Goal: Transaction & Acquisition: Download file/media

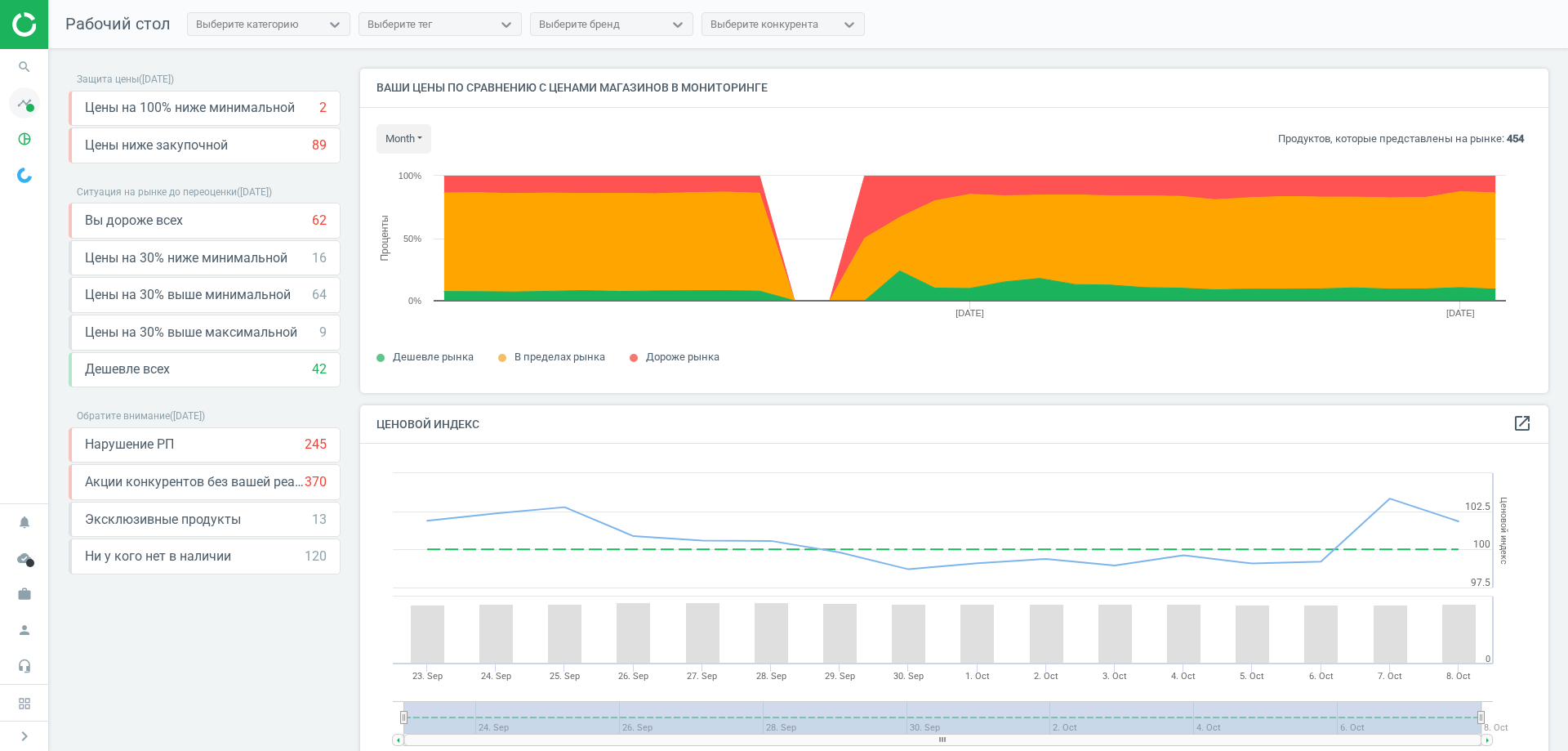
click at [27, 105] on span at bounding box center [30, 108] width 8 height 8
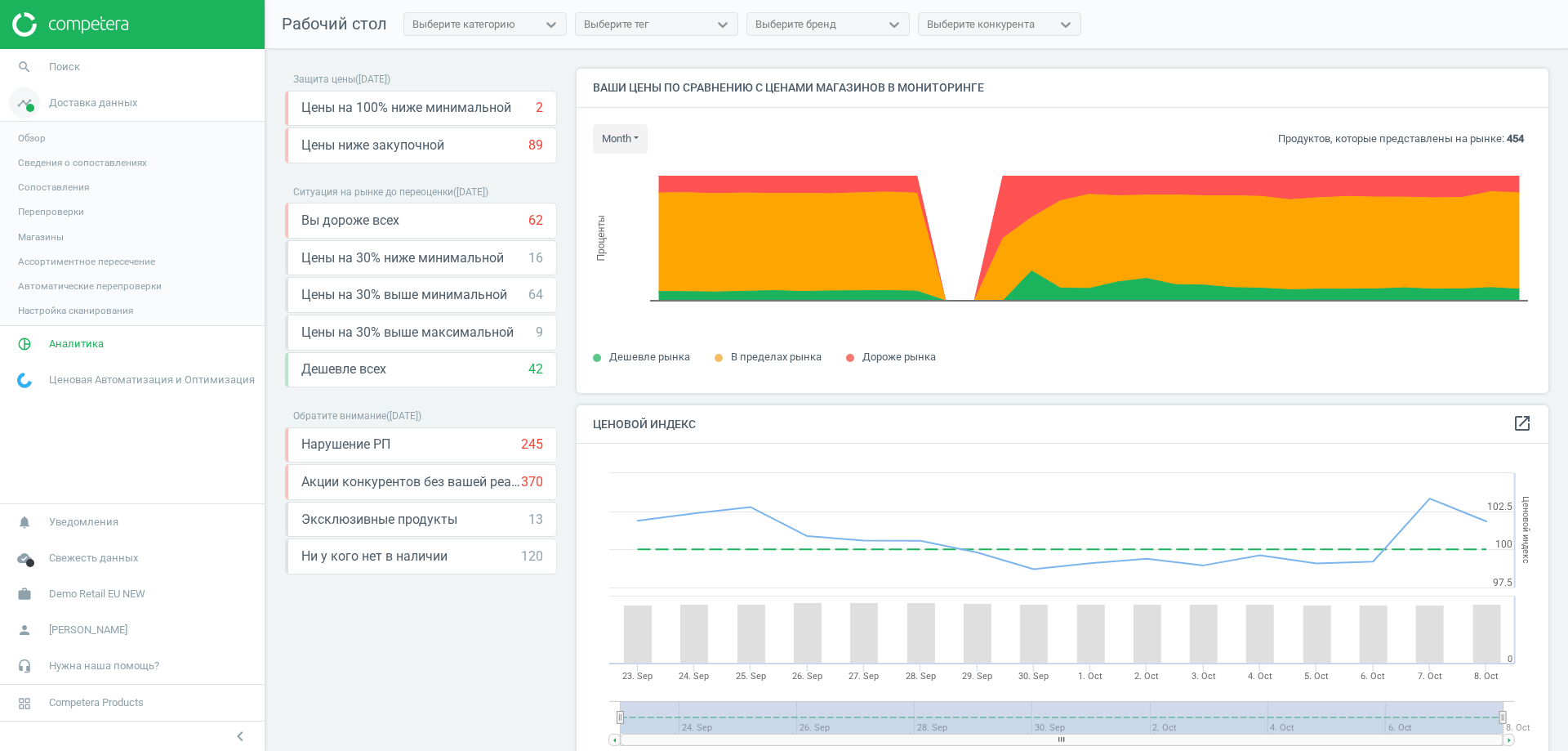
scroll to position [401, 985]
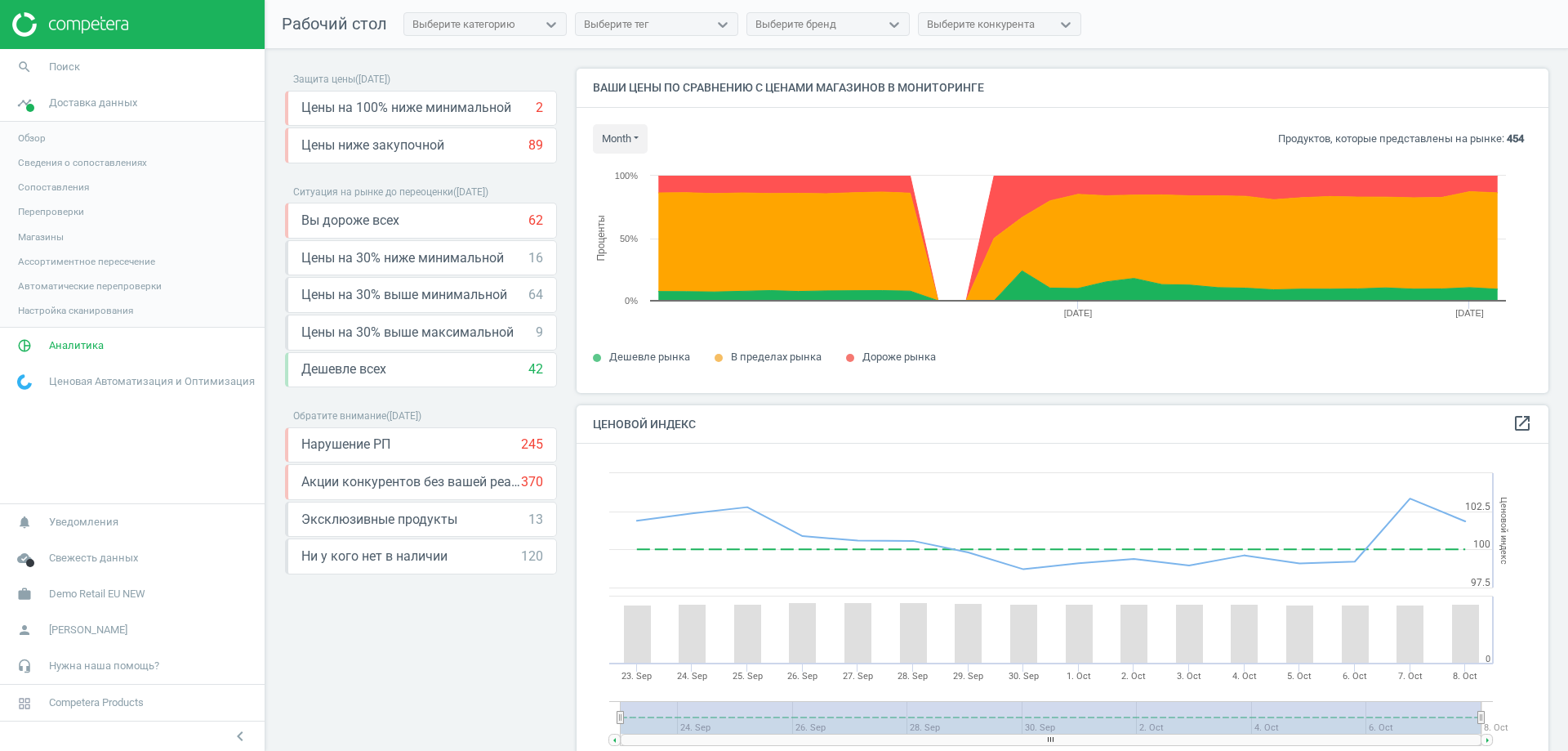
click at [43, 137] on span "Обзор" at bounding box center [32, 137] width 28 height 13
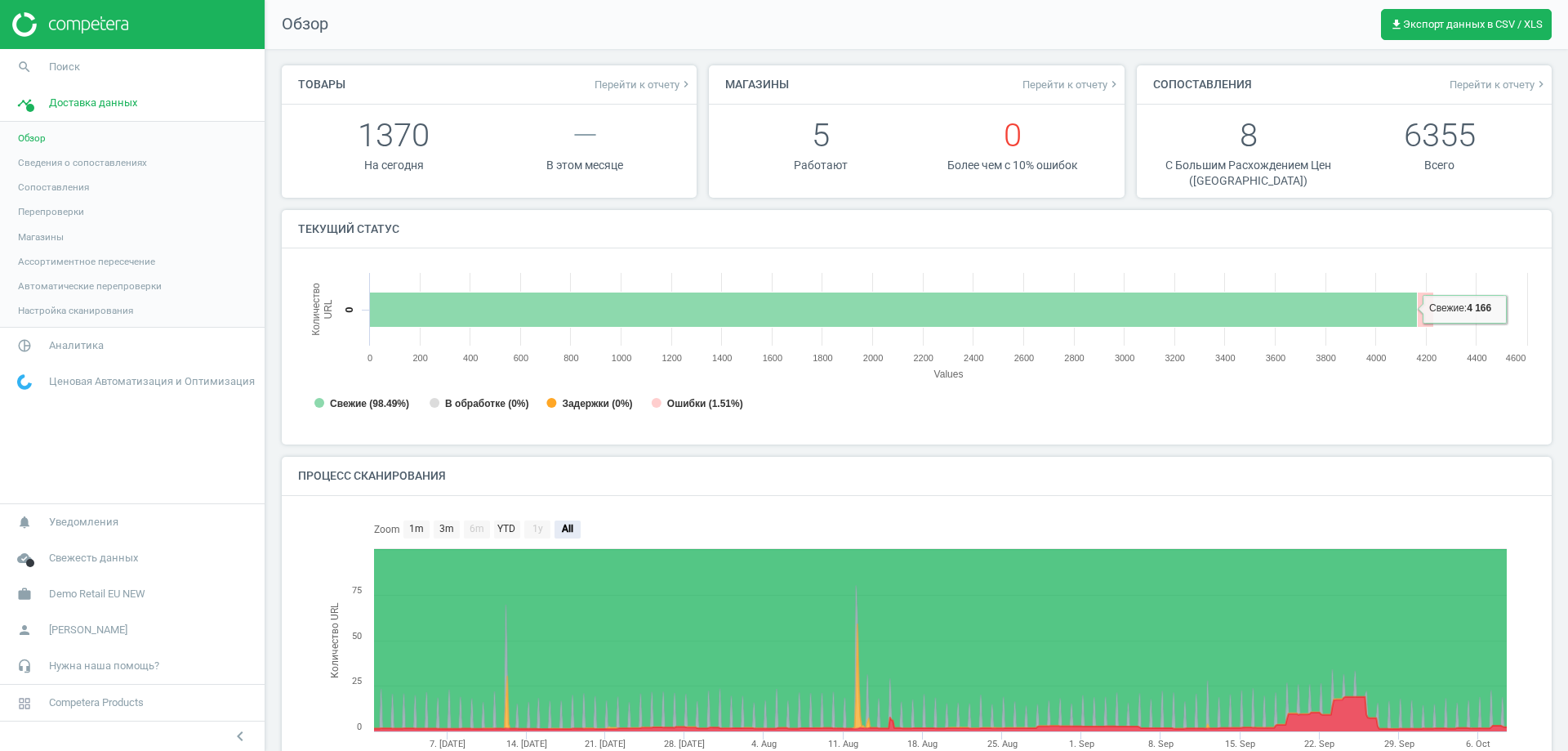
scroll to position [133, 0]
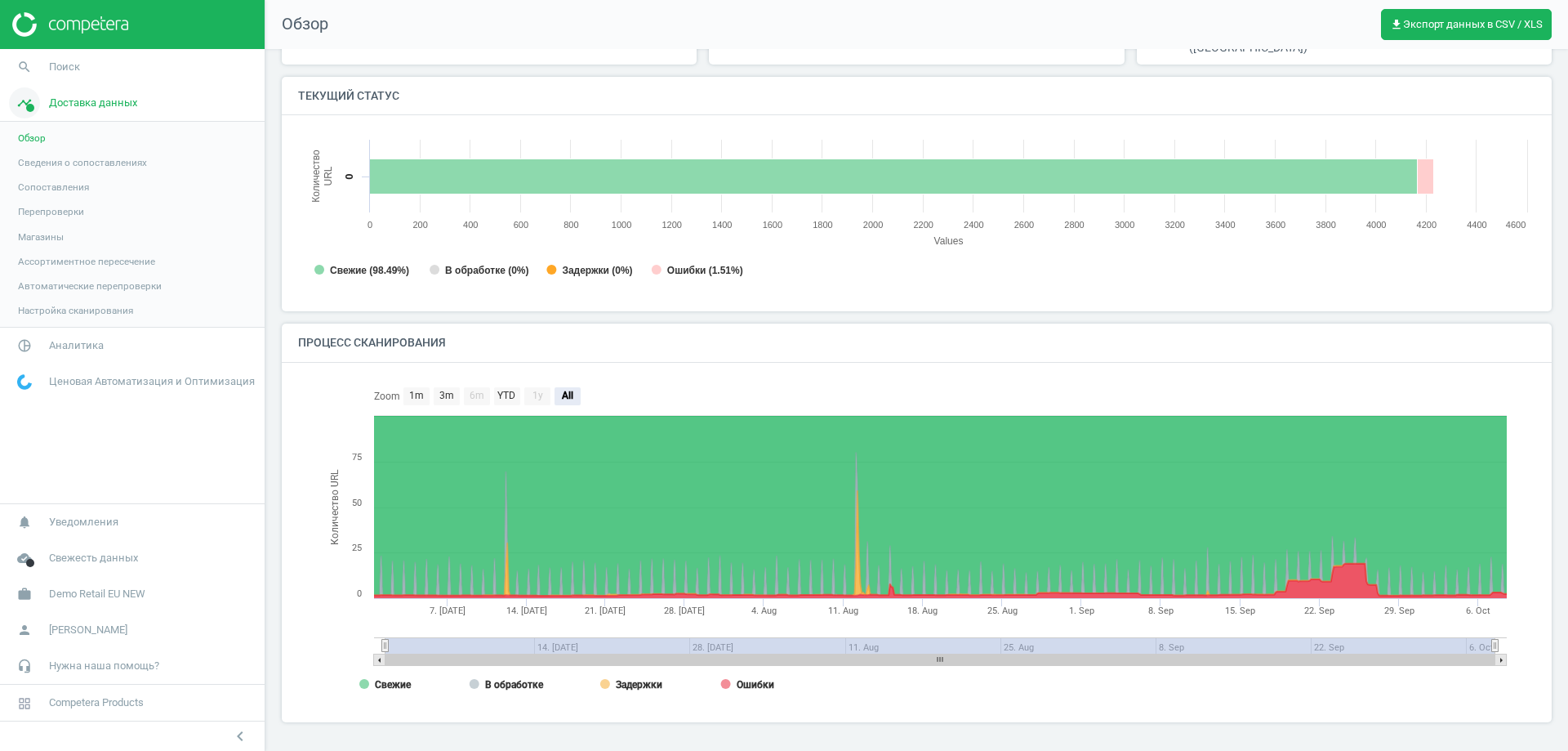
click at [95, 104] on span "Доставка данных" at bounding box center [93, 103] width 88 height 15
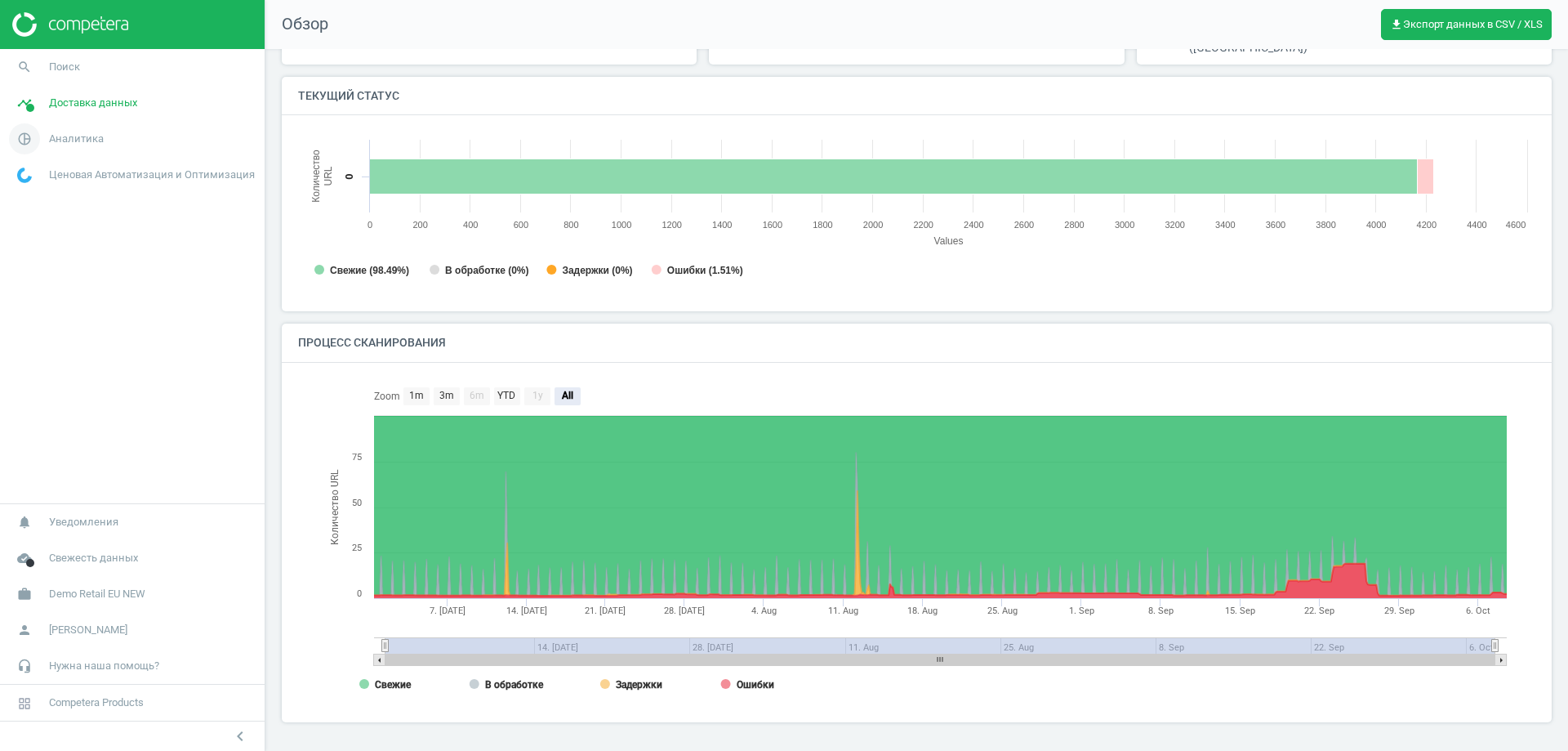
click at [82, 136] on span "Аналитика" at bounding box center [76, 138] width 55 height 15
click at [51, 173] on link "Обзор" at bounding box center [132, 174] width 265 height 24
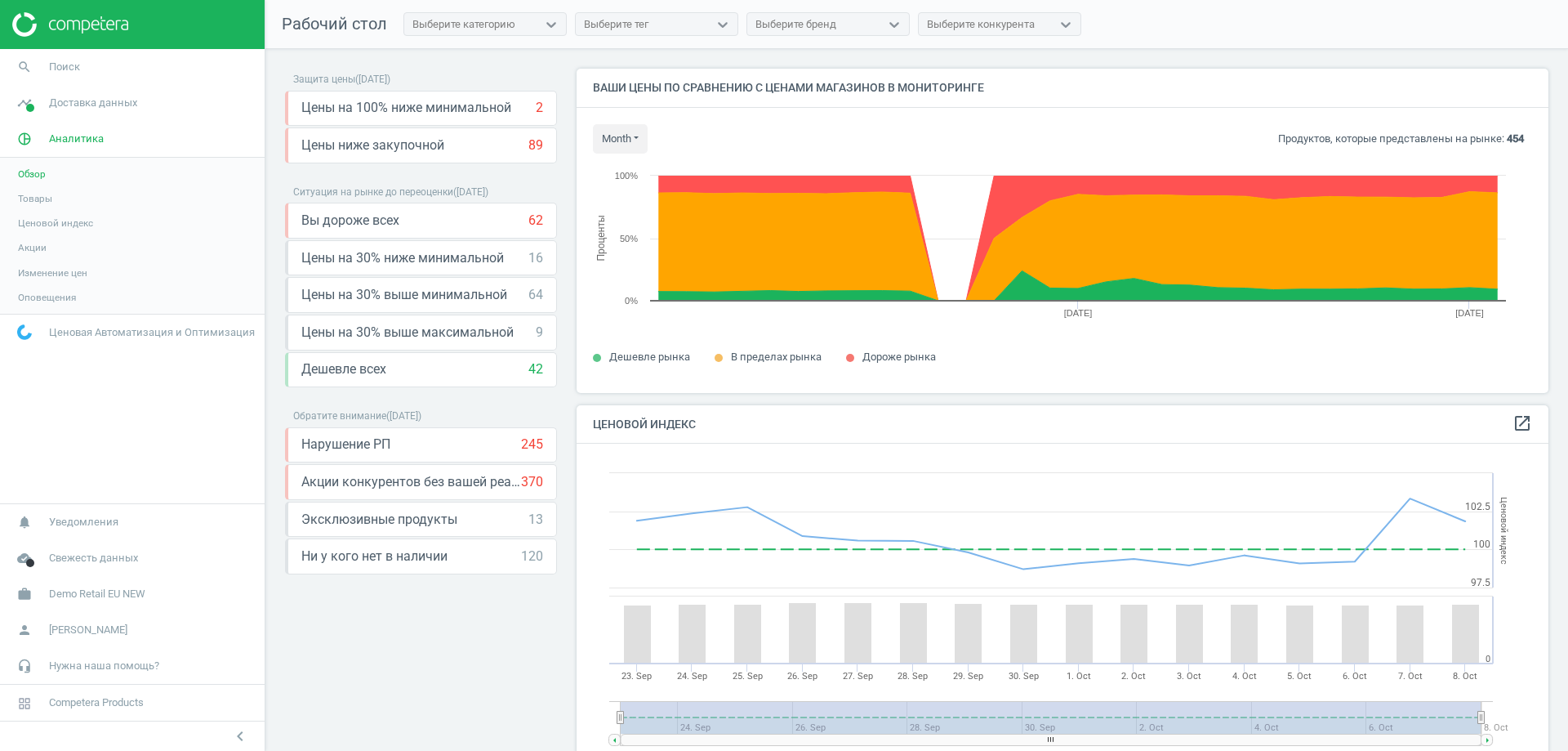
click at [33, 194] on span "Товары" at bounding box center [35, 198] width 34 height 13
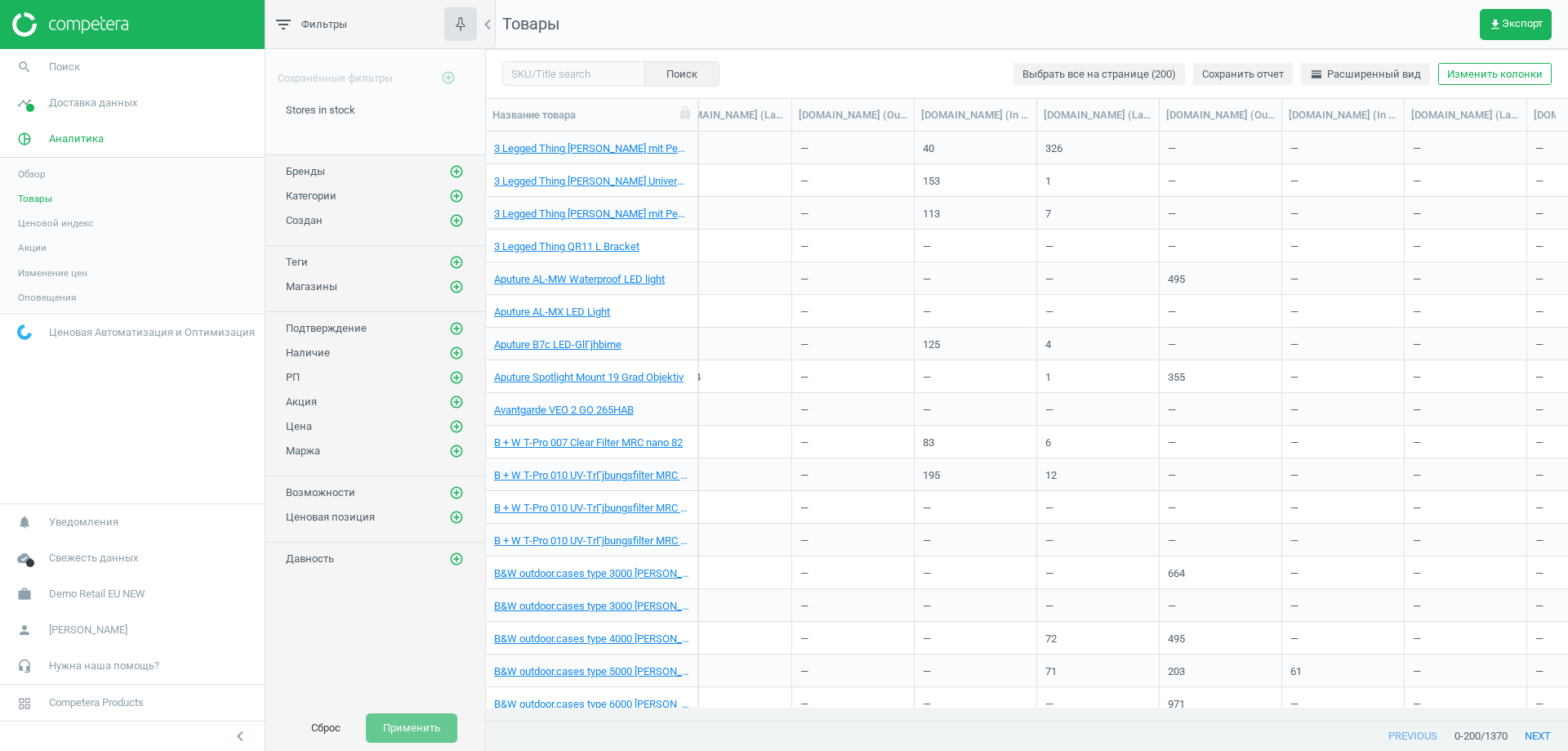
scroll to position [0, 2663]
click at [291, 265] on span "Теги" at bounding box center [297, 262] width 22 height 12
click at [453, 259] on icon "add_circle_outline" at bounding box center [456, 262] width 15 height 15
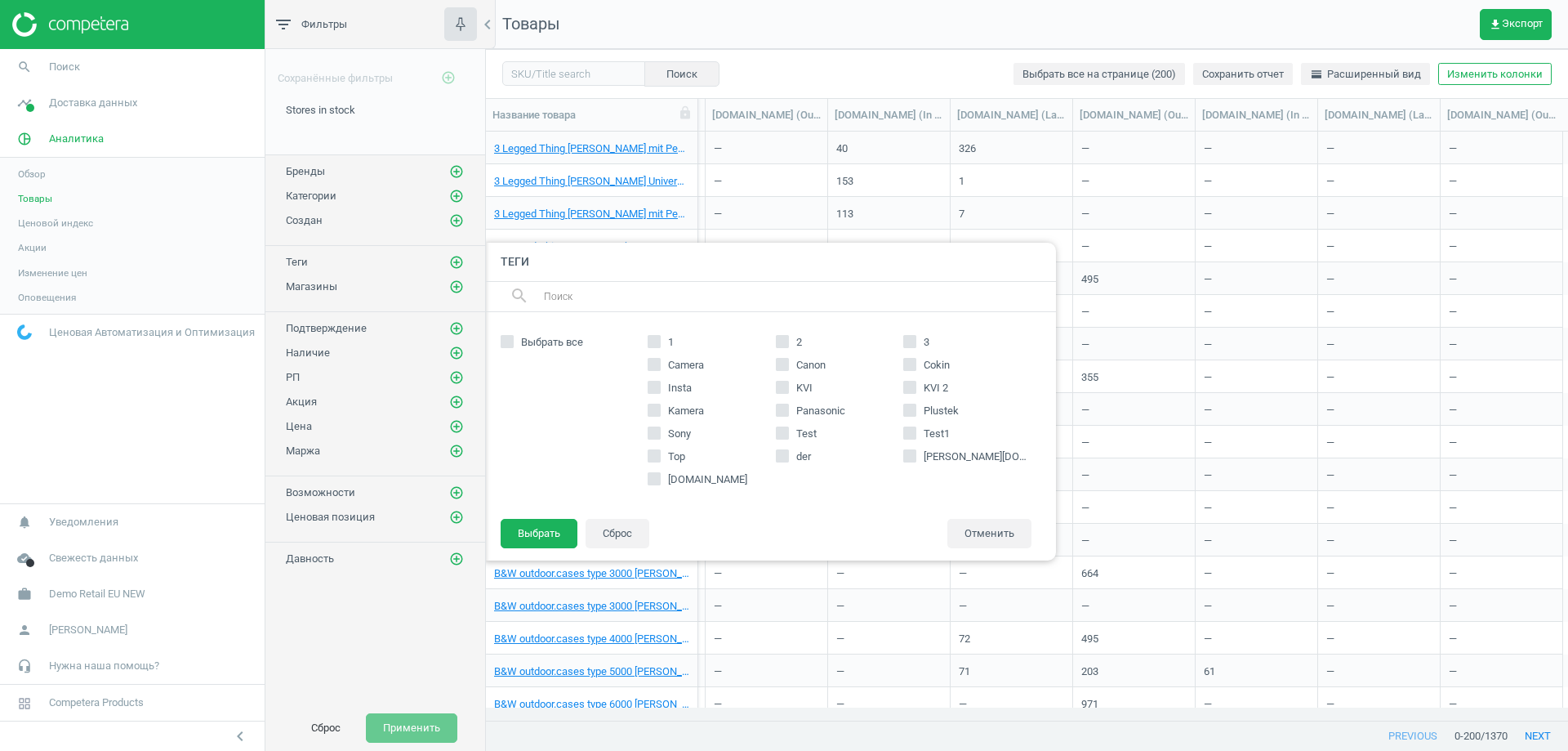
click at [777, 75] on div at bounding box center [1270, 375] width 1568 height 751
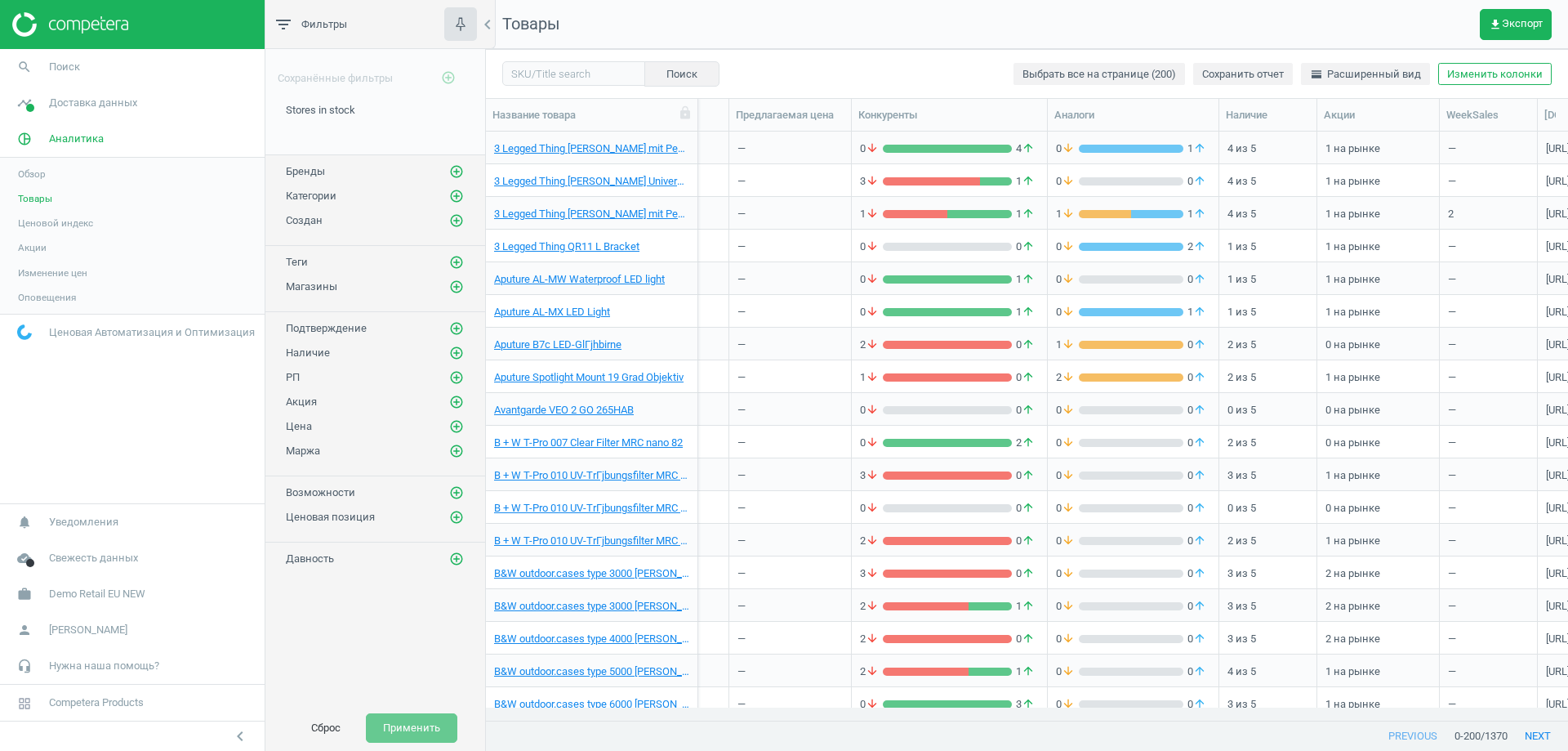
scroll to position [0, 0]
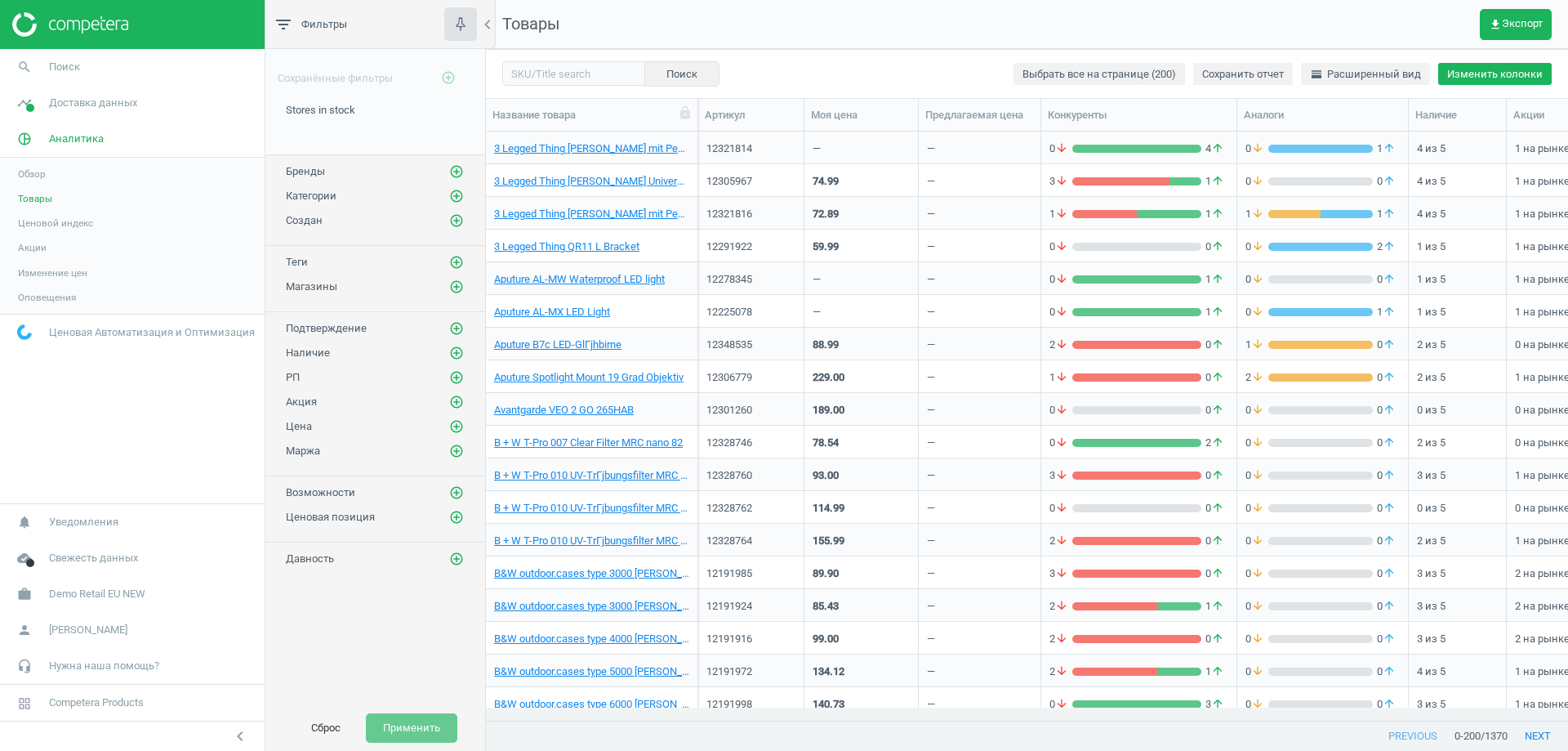
click at [1471, 78] on button "Изменить колонки" at bounding box center [1495, 74] width 114 height 23
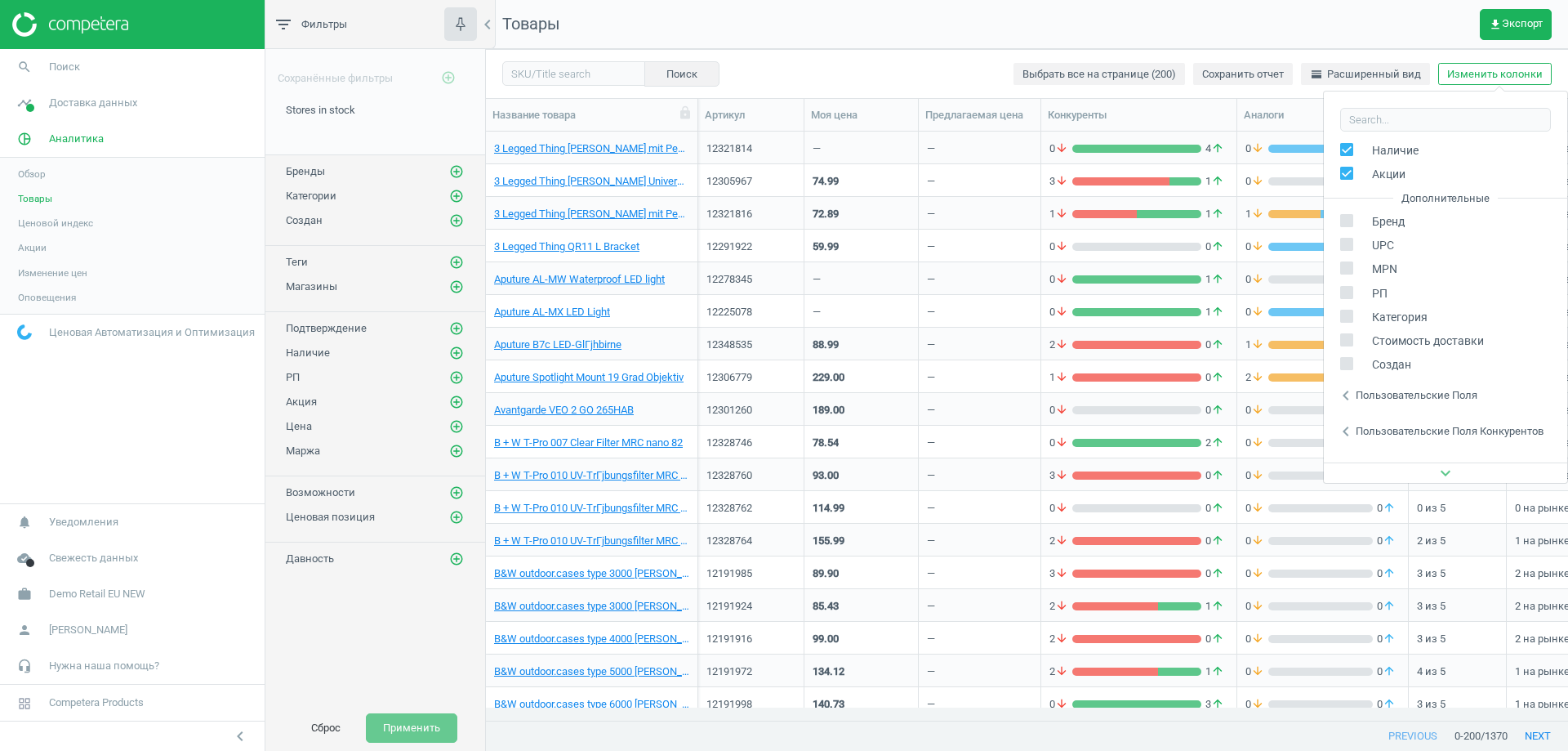
scroll to position [245, 0]
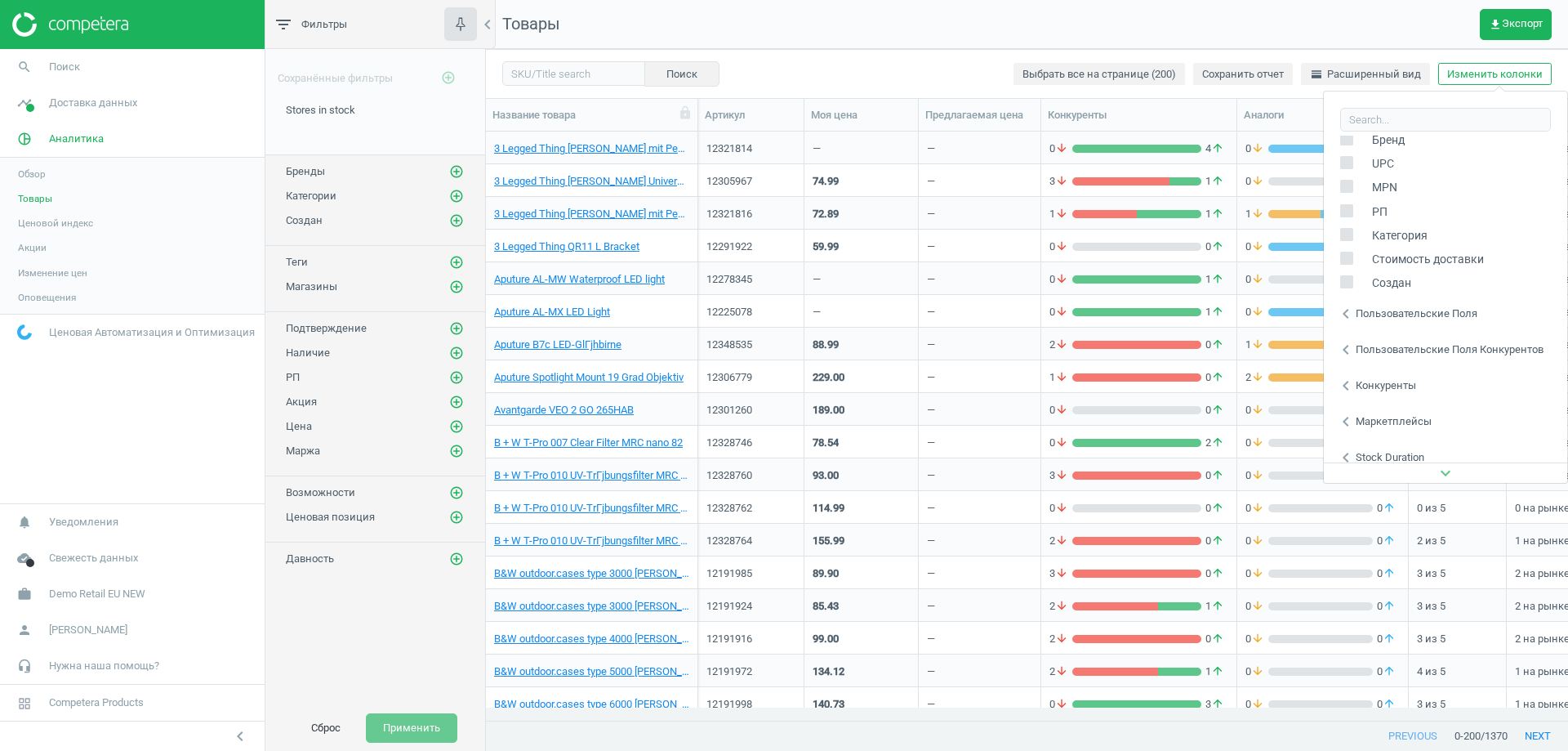
click at [1348, 314] on icon "chevron_left" at bounding box center [1346, 314] width 20 height 20
click at [1348, 350] on icon "chevron_left" at bounding box center [1346, 350] width 20 height 20
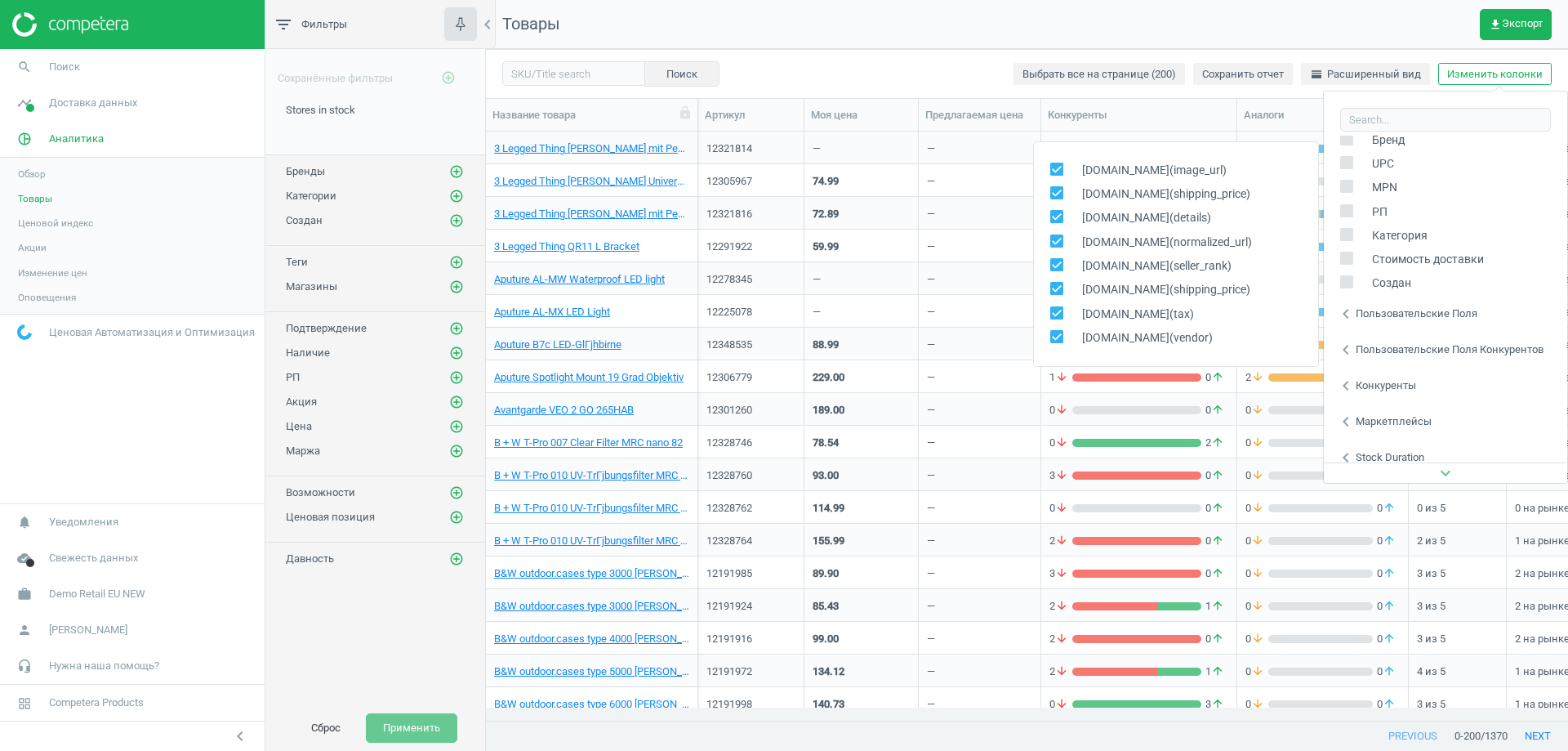
click at [1348, 350] on icon "chevron_left" at bounding box center [1346, 350] width 20 height 20
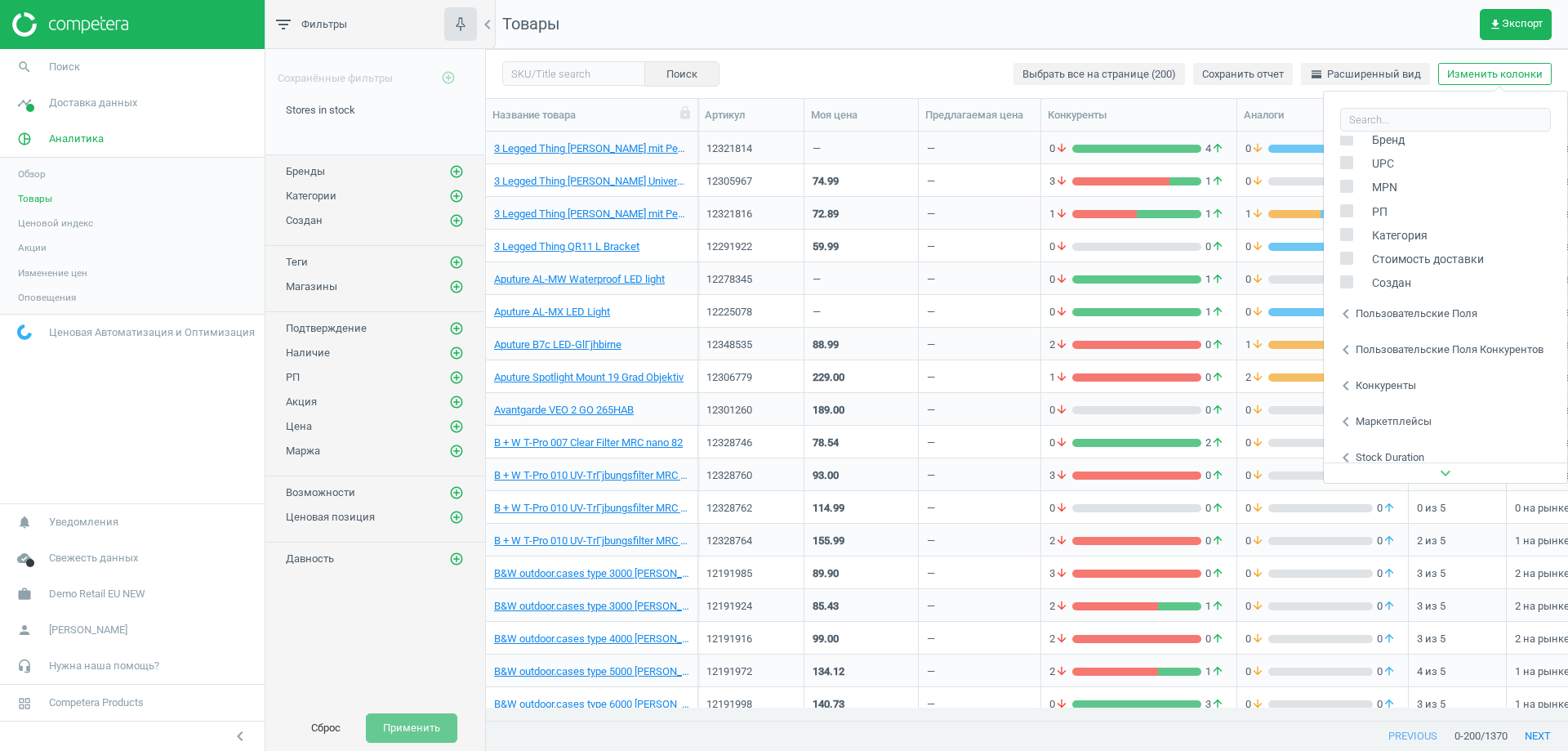
click at [1345, 418] on icon "chevron_left" at bounding box center [1346, 422] width 20 height 20
click at [1346, 416] on icon "chevron_left" at bounding box center [1346, 422] width 20 height 20
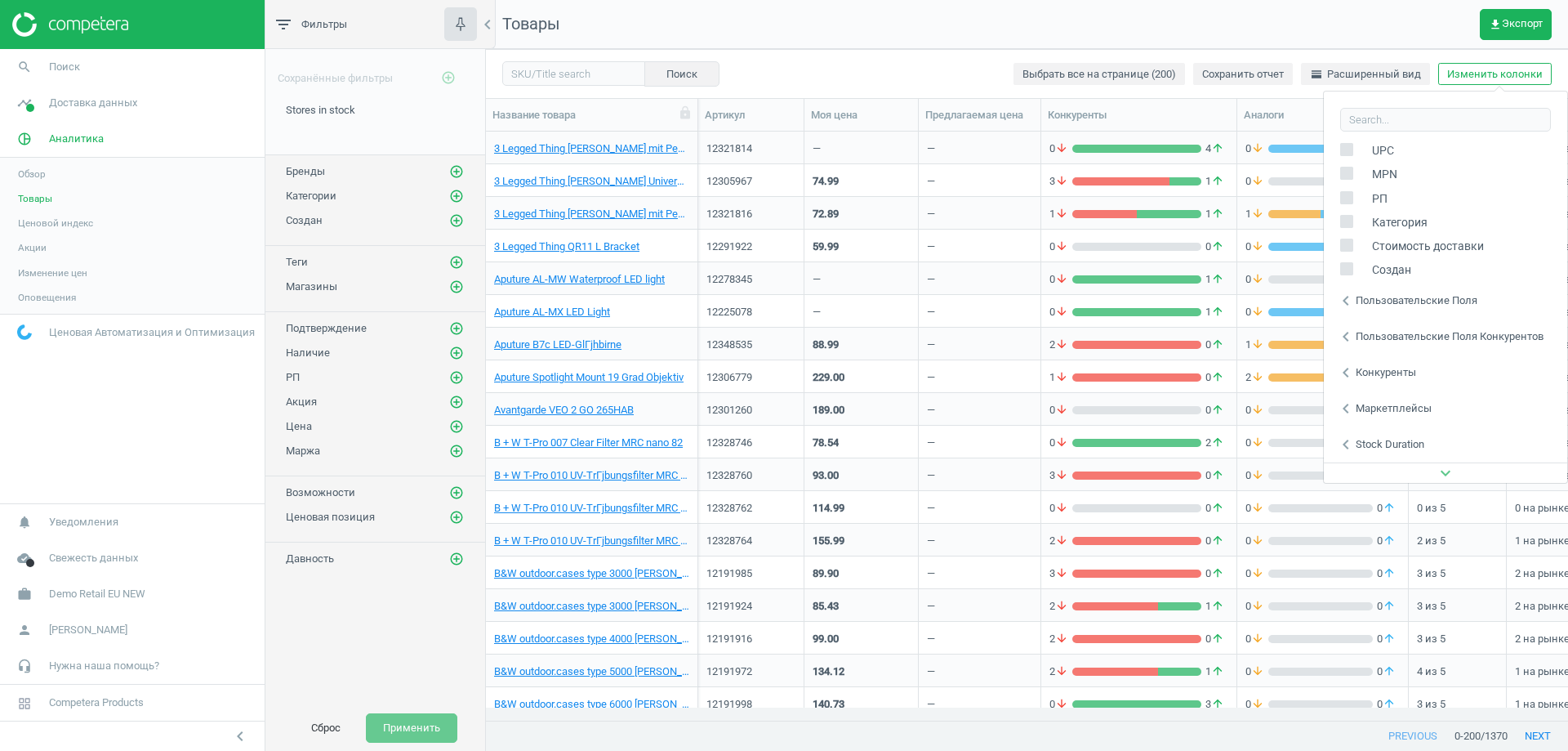
click at [1346, 445] on icon "chevron_left" at bounding box center [1346, 444] width 20 height 20
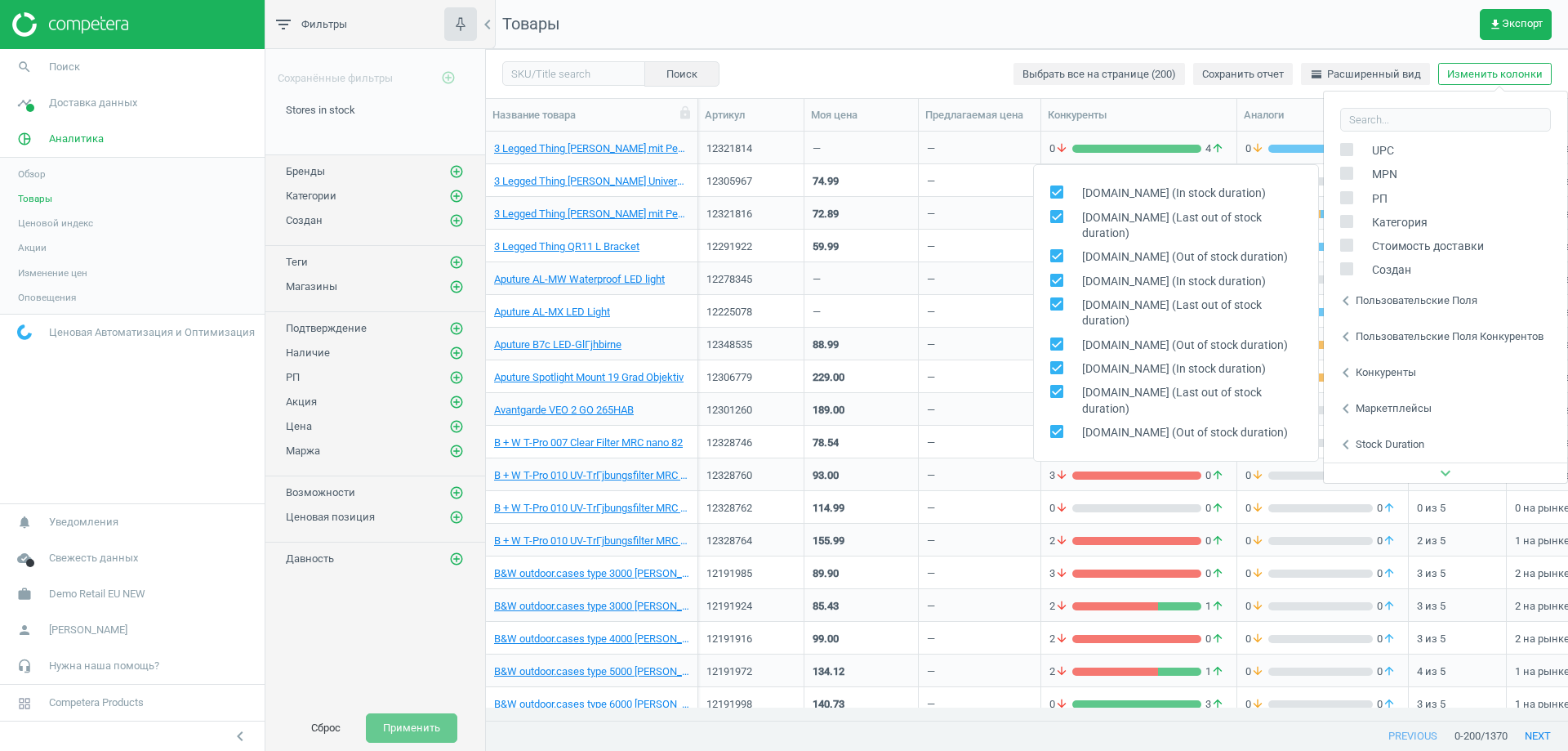
click at [1352, 449] on icon "chevron_left" at bounding box center [1346, 444] width 20 height 20
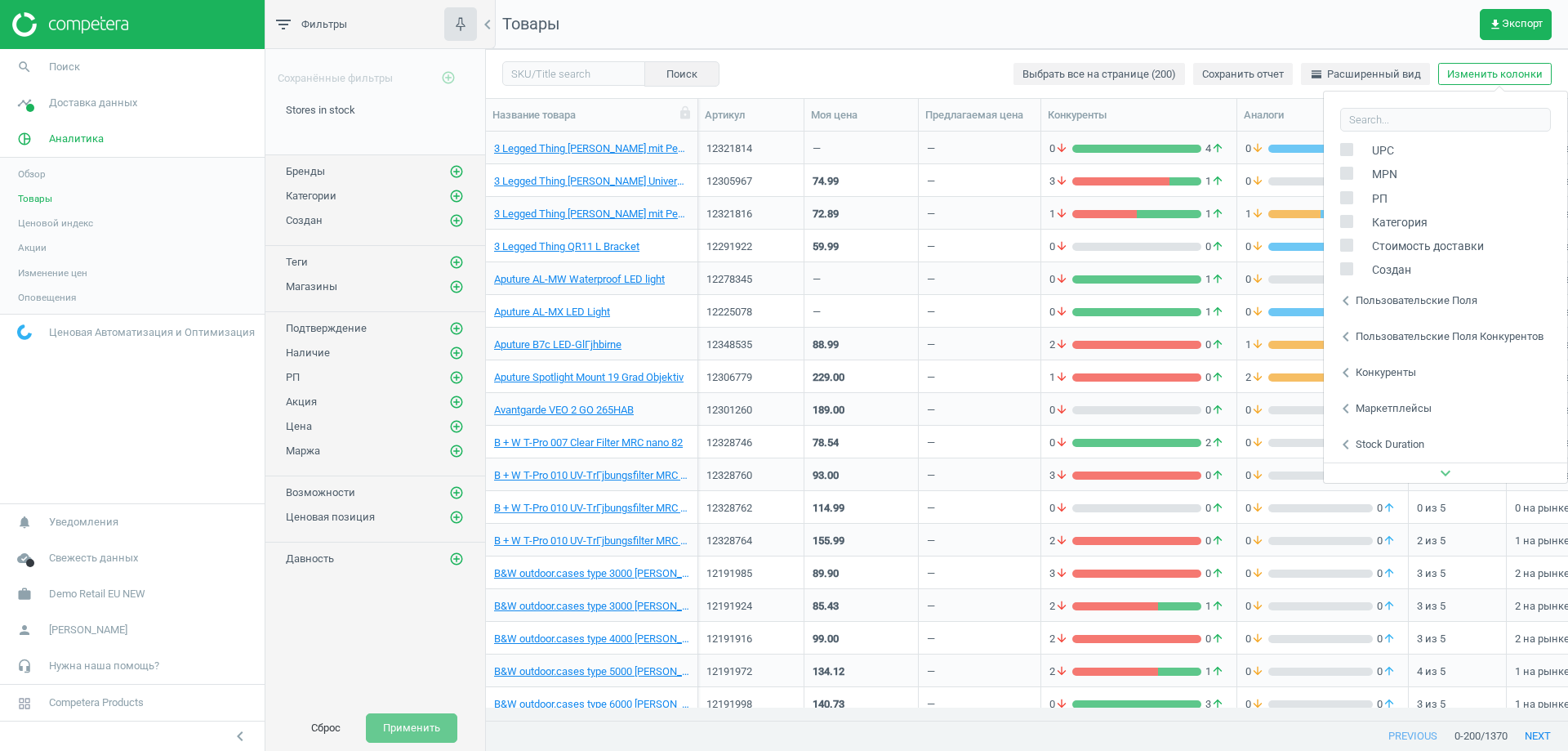
click at [1458, 475] on div "expand_more" at bounding box center [1445, 472] width 243 height 20
click at [1444, 471] on icon "expand_more" at bounding box center [1446, 473] width 20 height 20
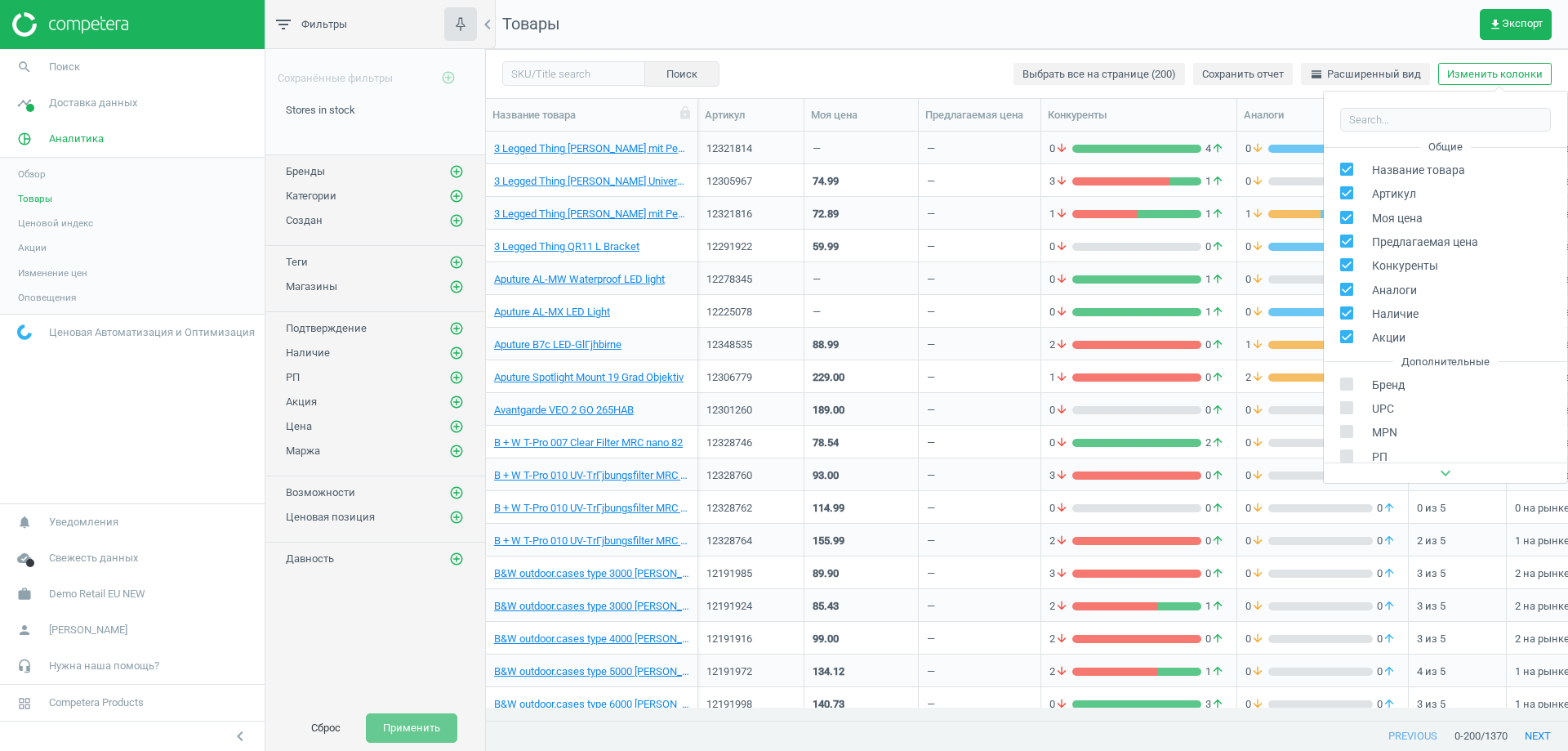
click at [1442, 474] on icon "expand_more" at bounding box center [1446, 473] width 20 height 20
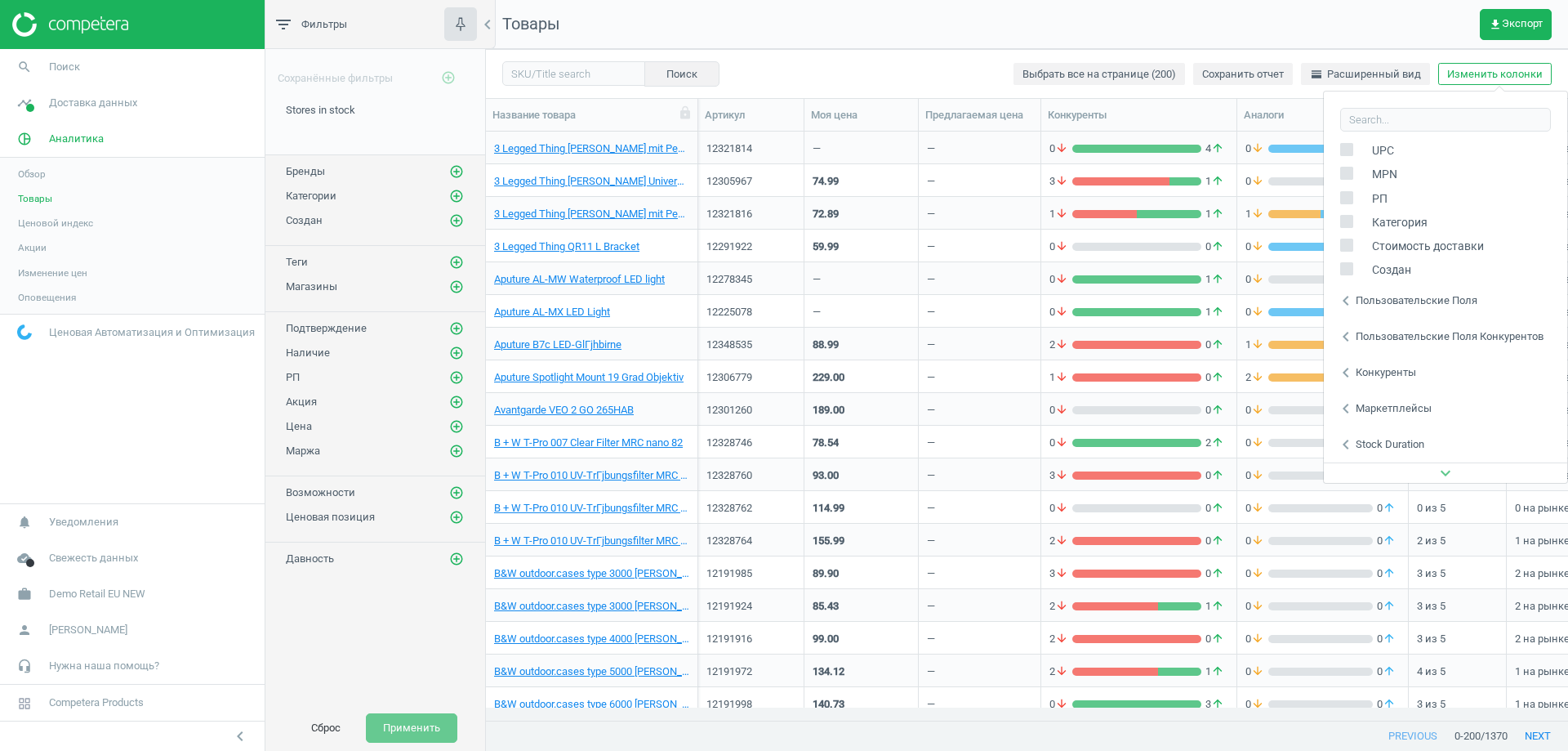
click at [976, 68] on div "Поиск Выбрать все на странице (200) Сохранить отчет horizontal_split Расширенны…" at bounding box center [1027, 73] width 1082 height 49
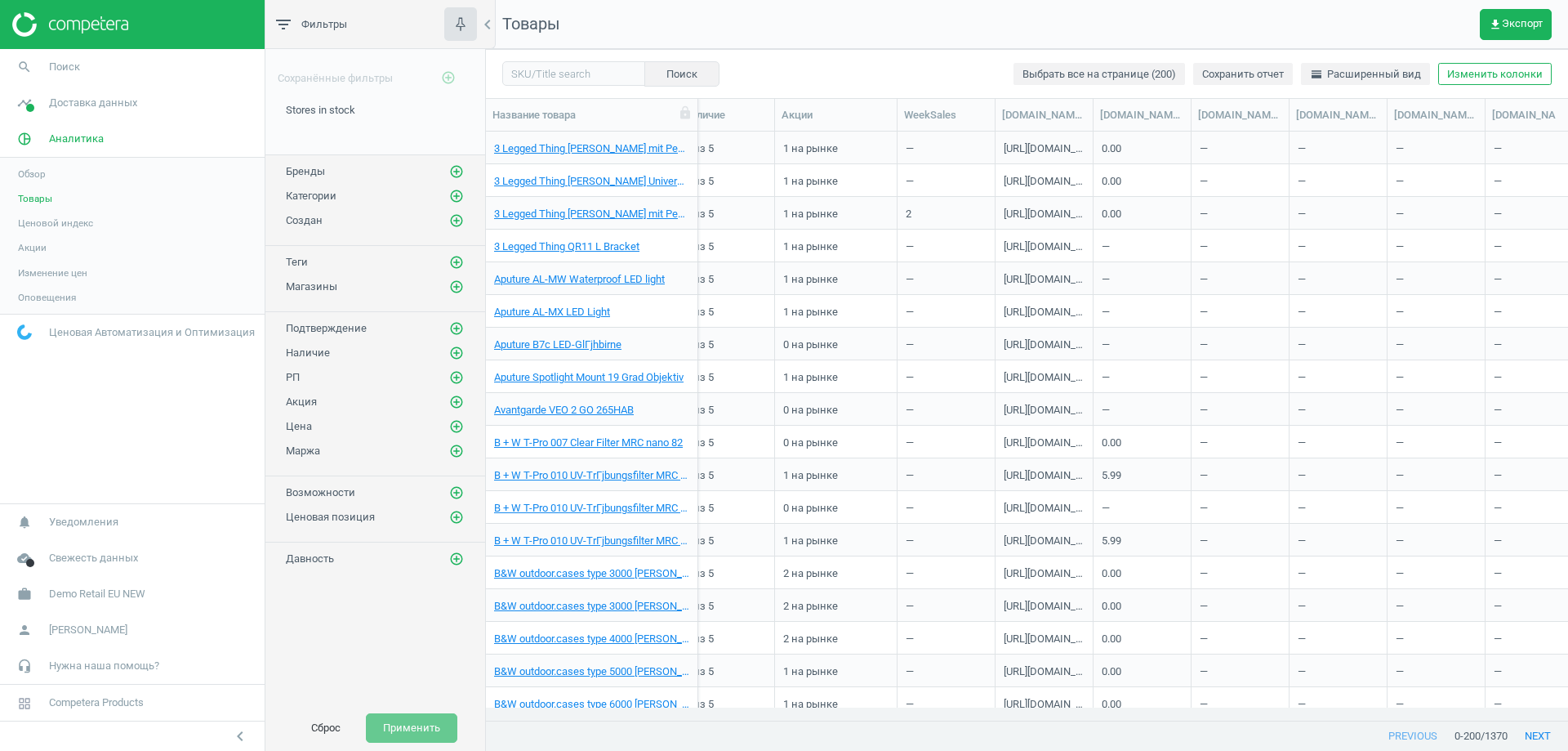
scroll to position [0, 0]
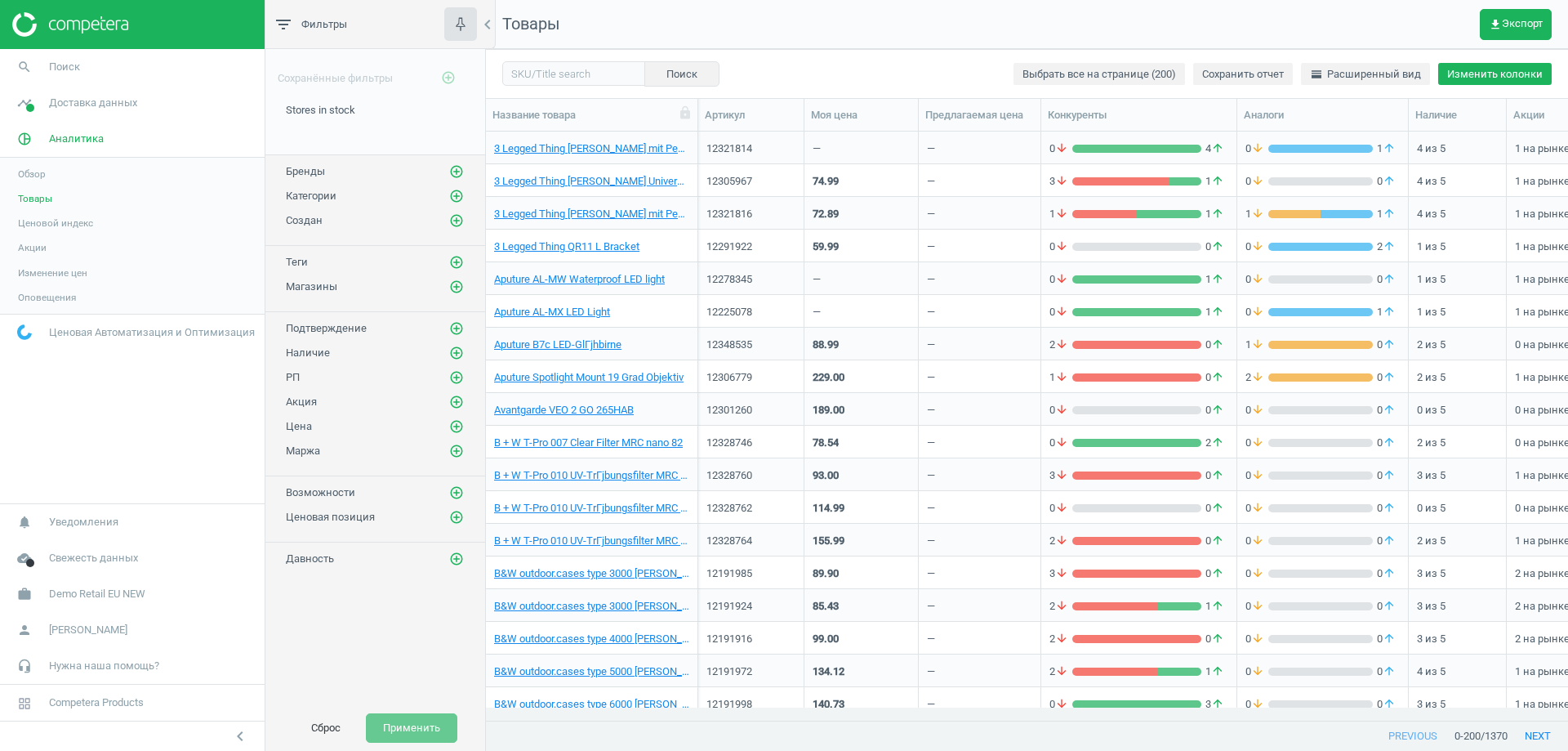
click at [1531, 78] on button "Изменить колонки" at bounding box center [1495, 74] width 114 height 23
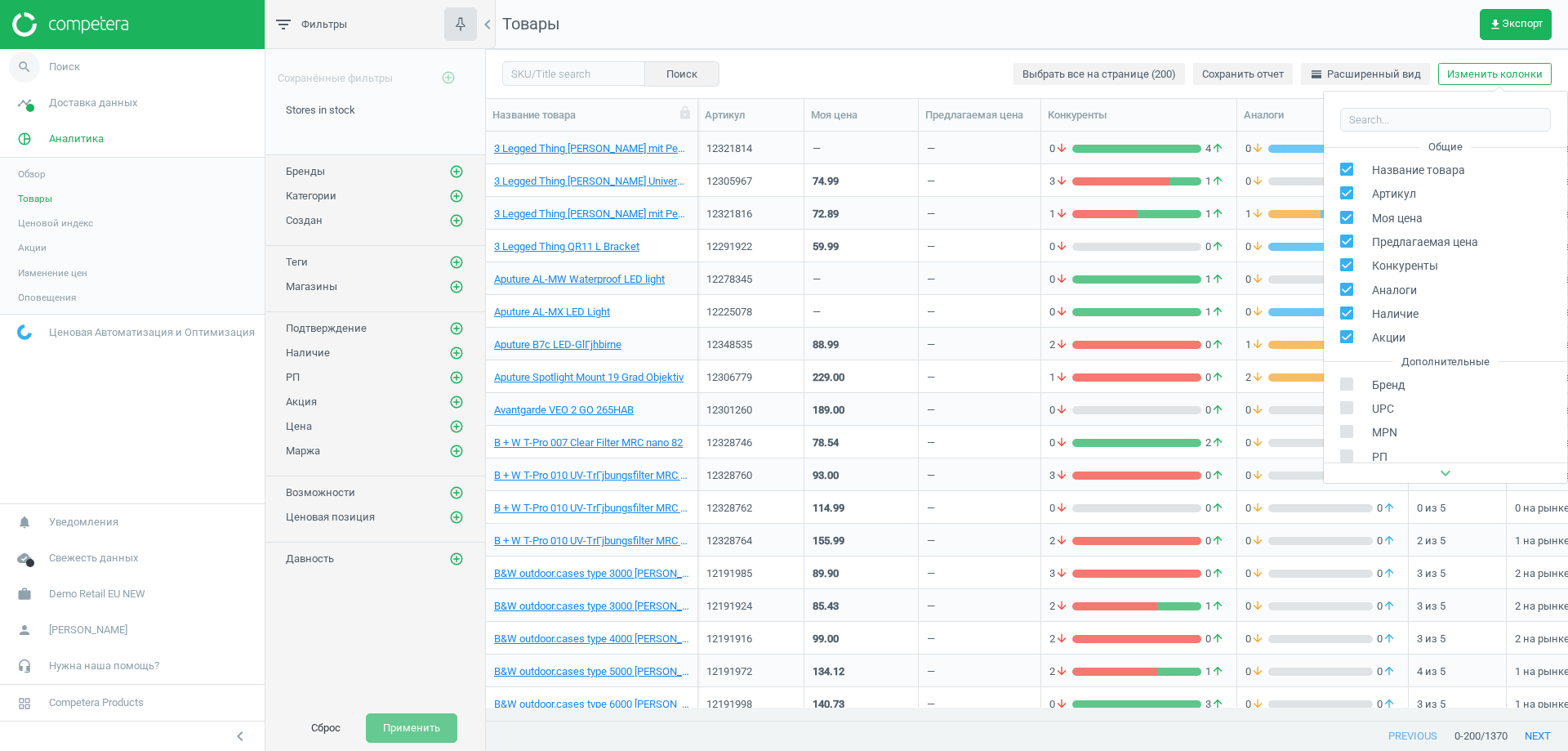
click at [63, 74] on link "search Поиск" at bounding box center [132, 67] width 265 height 36
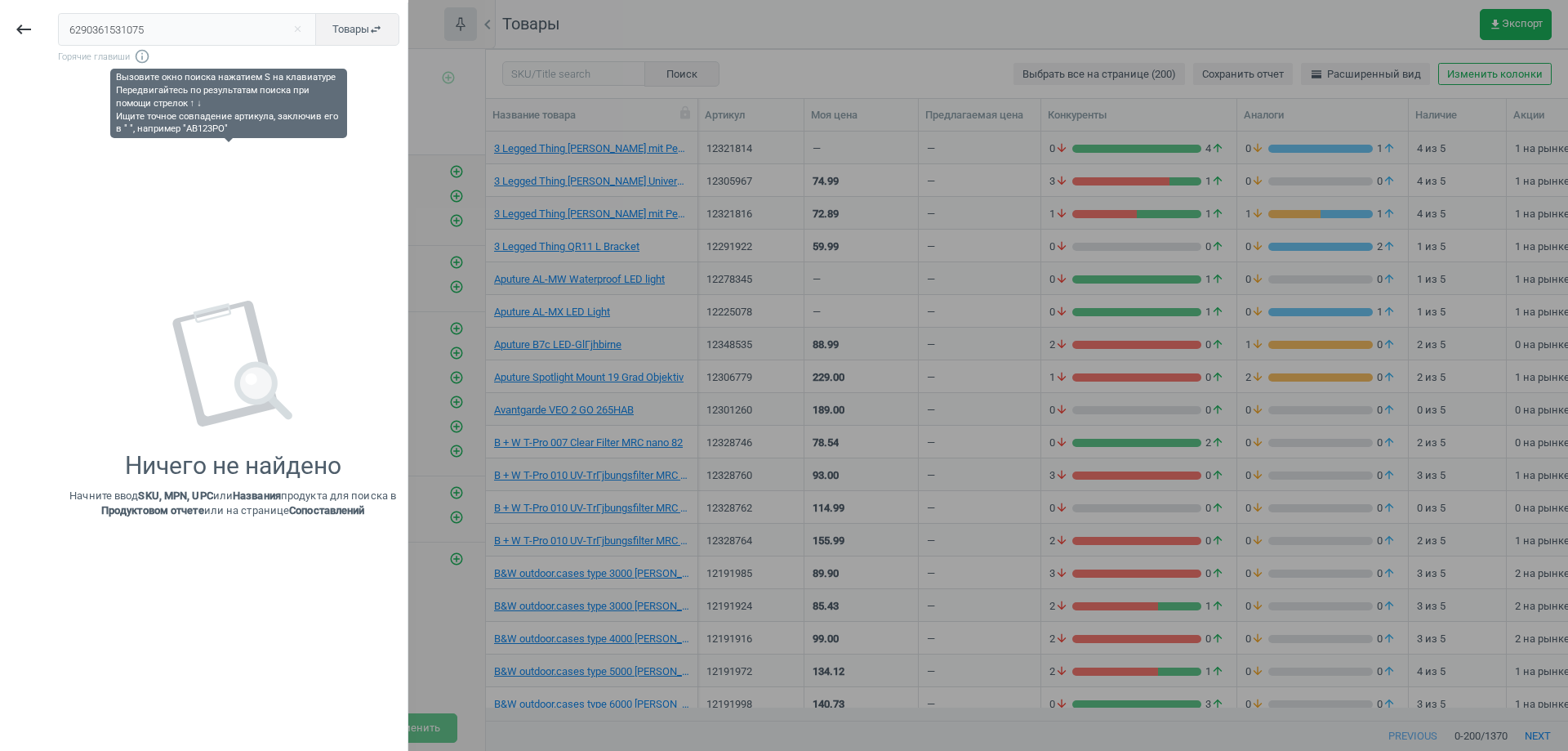
type input "6290361531075"
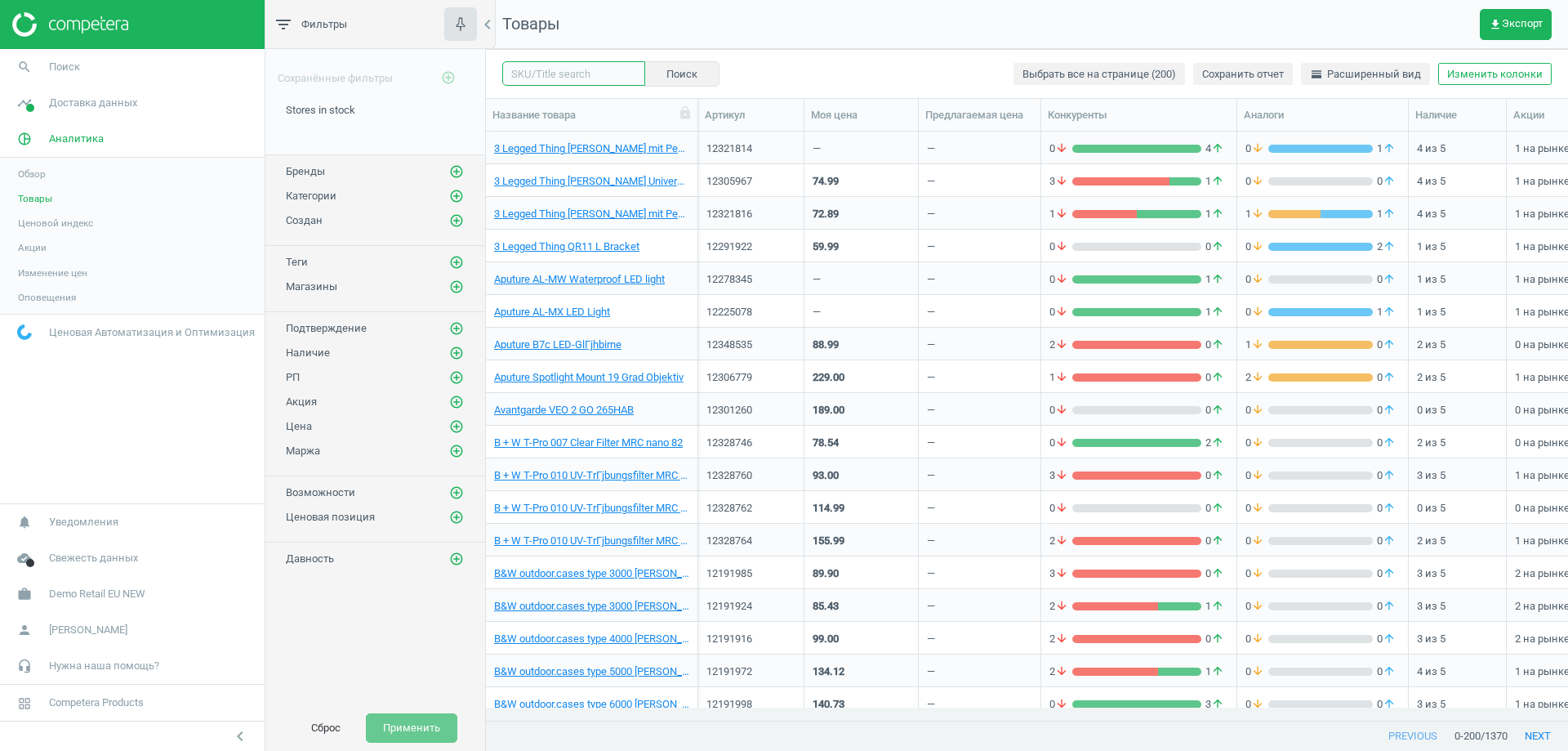
click at [586, 79] on input "text" at bounding box center [573, 73] width 143 height 24
paste input "6290361531075"
type input "6290361531075"
click at [672, 69] on button "Поиск" at bounding box center [681, 73] width 75 height 24
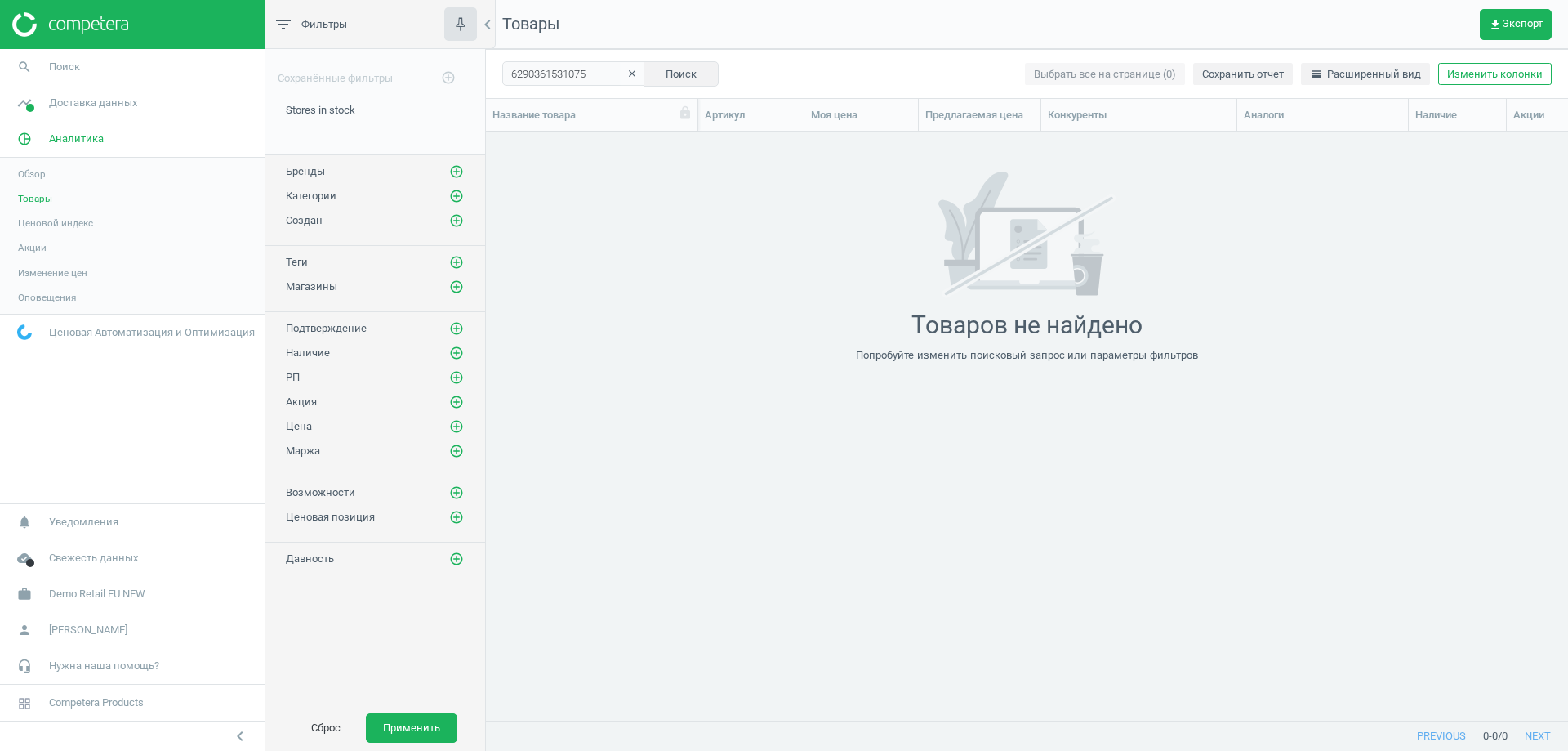
click at [626, 73] on icon "clear" at bounding box center [631, 73] width 11 height 11
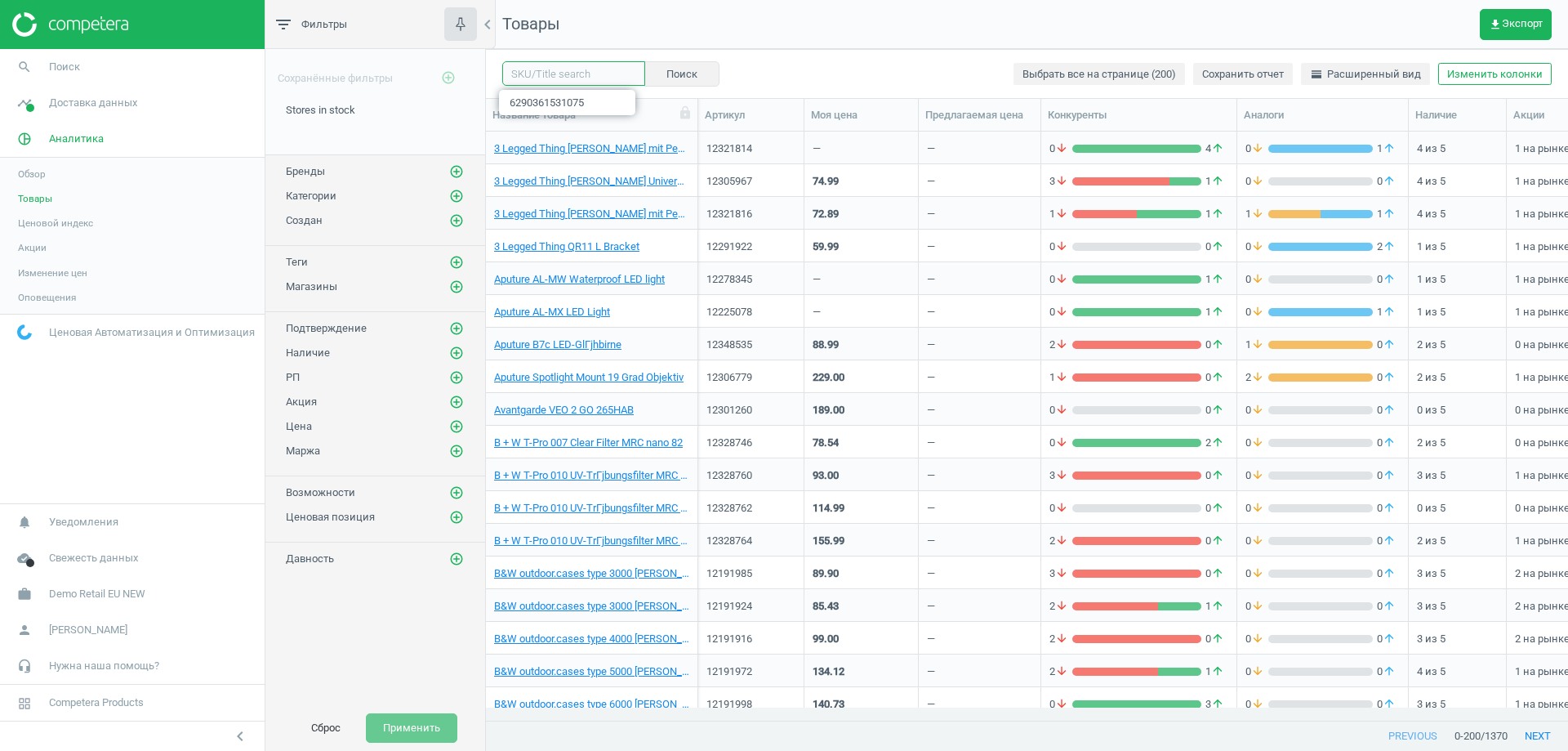
click at [569, 77] on input "text" at bounding box center [573, 73] width 143 height 24
paste input "8888196111821"
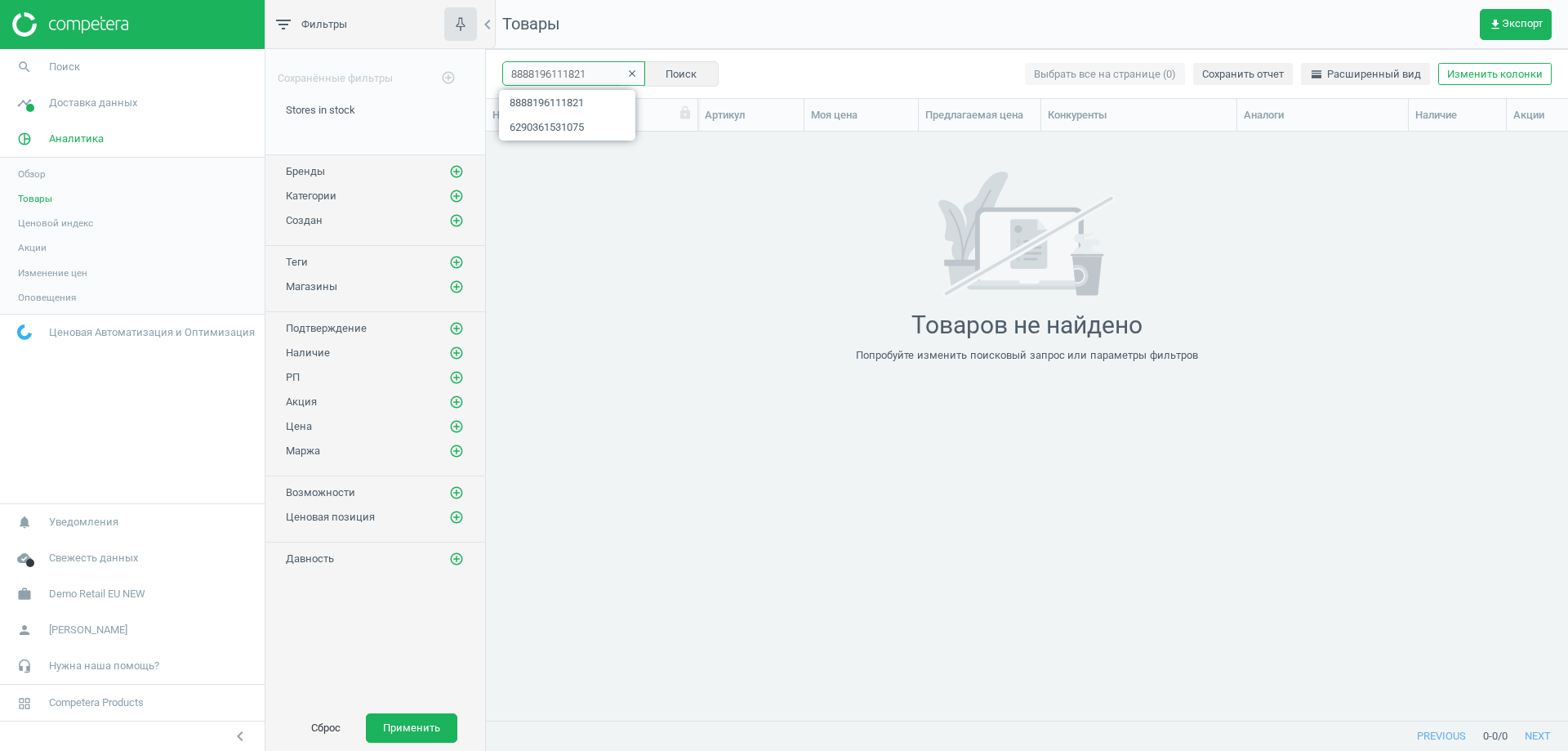
drag, startPoint x: 586, startPoint y: 73, endPoint x: 427, endPoint y: 64, distance: 158.7
click at [427, 64] on div "filter_list Фильтры chevron_left Сохранённые фильтры add_circle_outline Stores …" at bounding box center [916, 375] width 1303 height 751
paste input "6291010901126"
drag, startPoint x: 588, startPoint y: 71, endPoint x: 438, endPoint y: 75, distance: 150.3
click at [438, 75] on div "filter_list Фильтры chevron_left Сохранённые фильтры add_circle_outline Stores …" at bounding box center [916, 375] width 1303 height 751
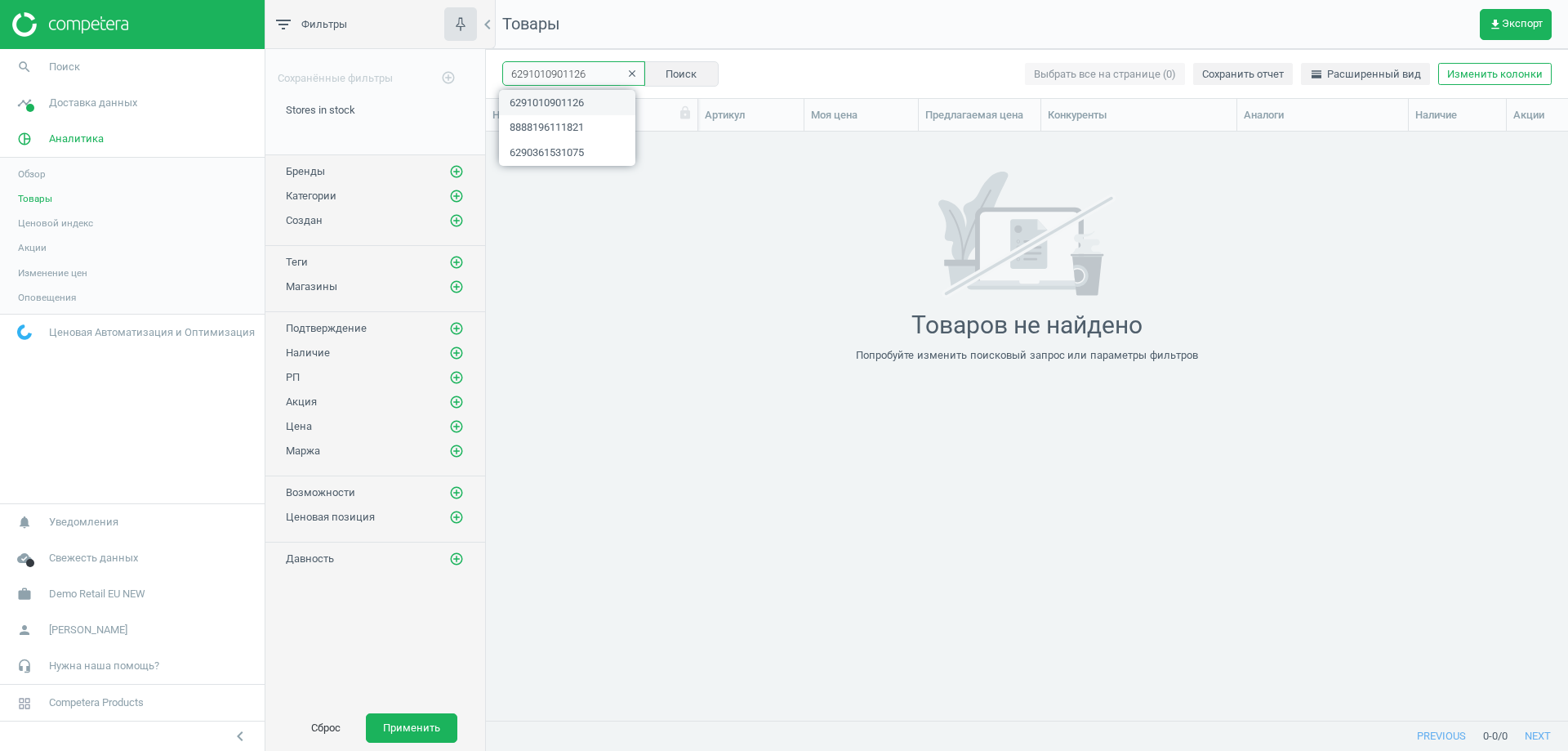
paste input "81026164813"
type input "6281026164813"
click at [626, 71] on icon "clear" at bounding box center [631, 73] width 11 height 11
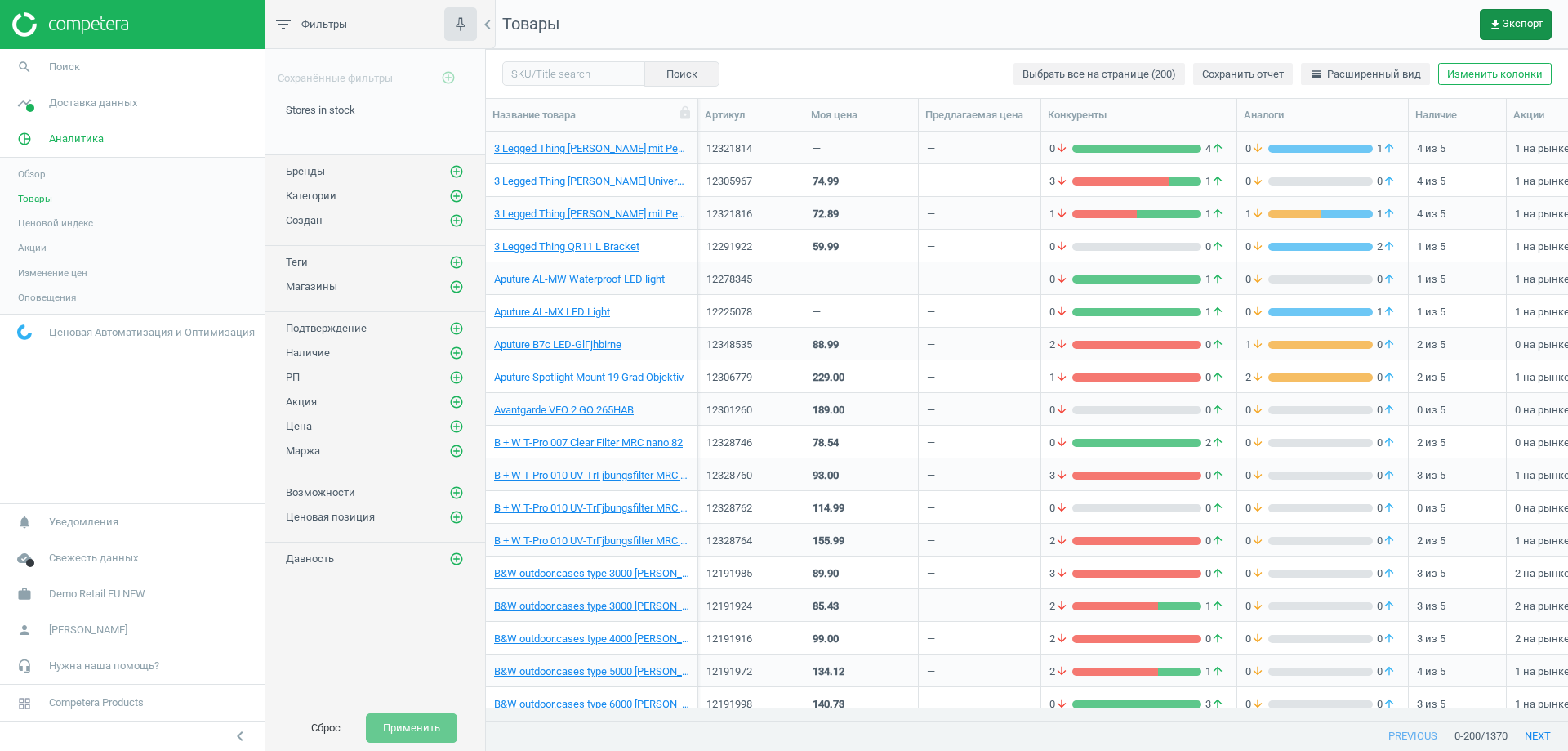
click at [1526, 27] on span "get_app Экспорт" at bounding box center [1516, 24] width 54 height 13
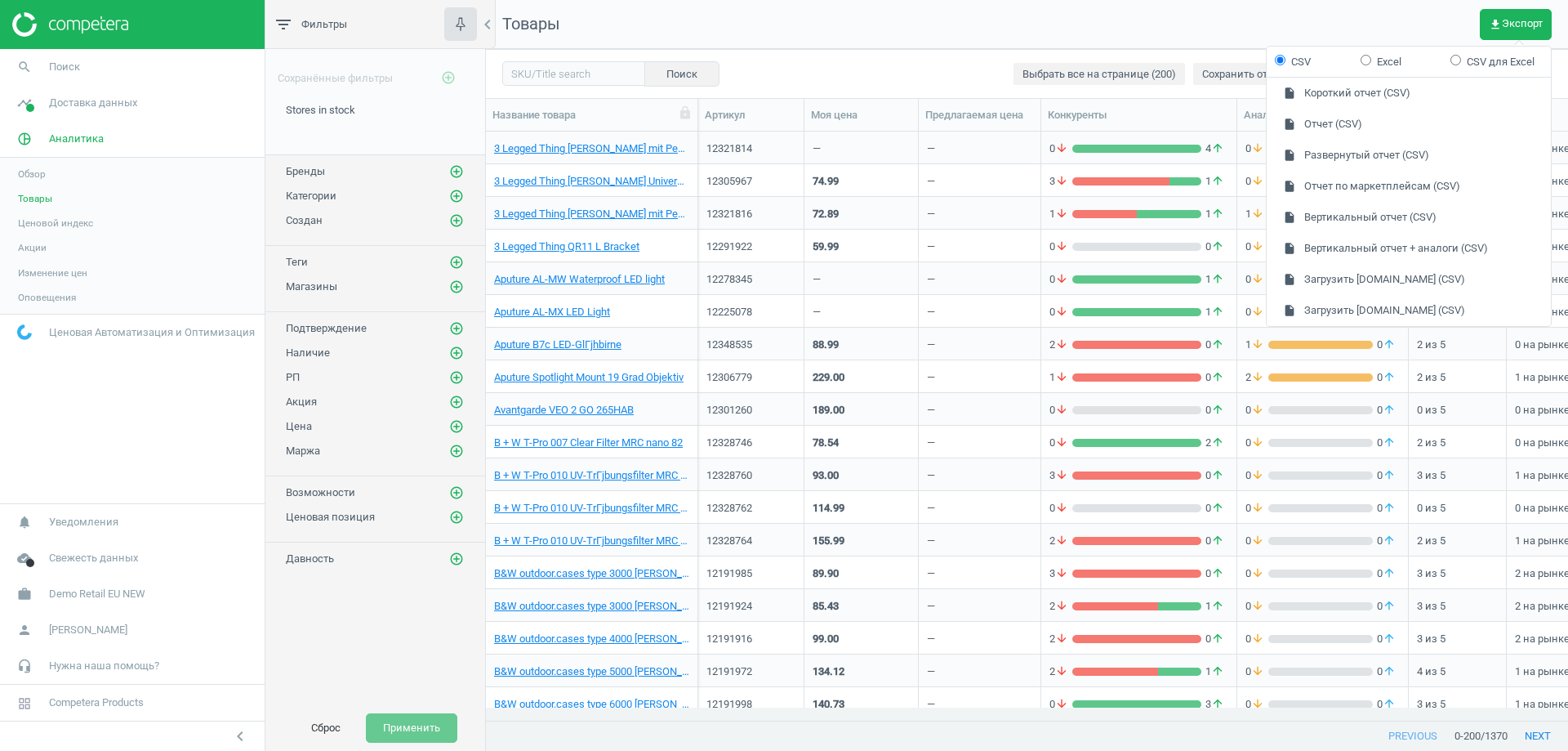
click at [1381, 60] on label "Excel" at bounding box center [1381, 62] width 41 height 15
click at [1371, 60] on input "Excel" at bounding box center [1366, 60] width 11 height 11
radio input "true"
click at [1358, 155] on button "insert_drive_file Развернутый отчет (Excel)" at bounding box center [1409, 155] width 284 height 31
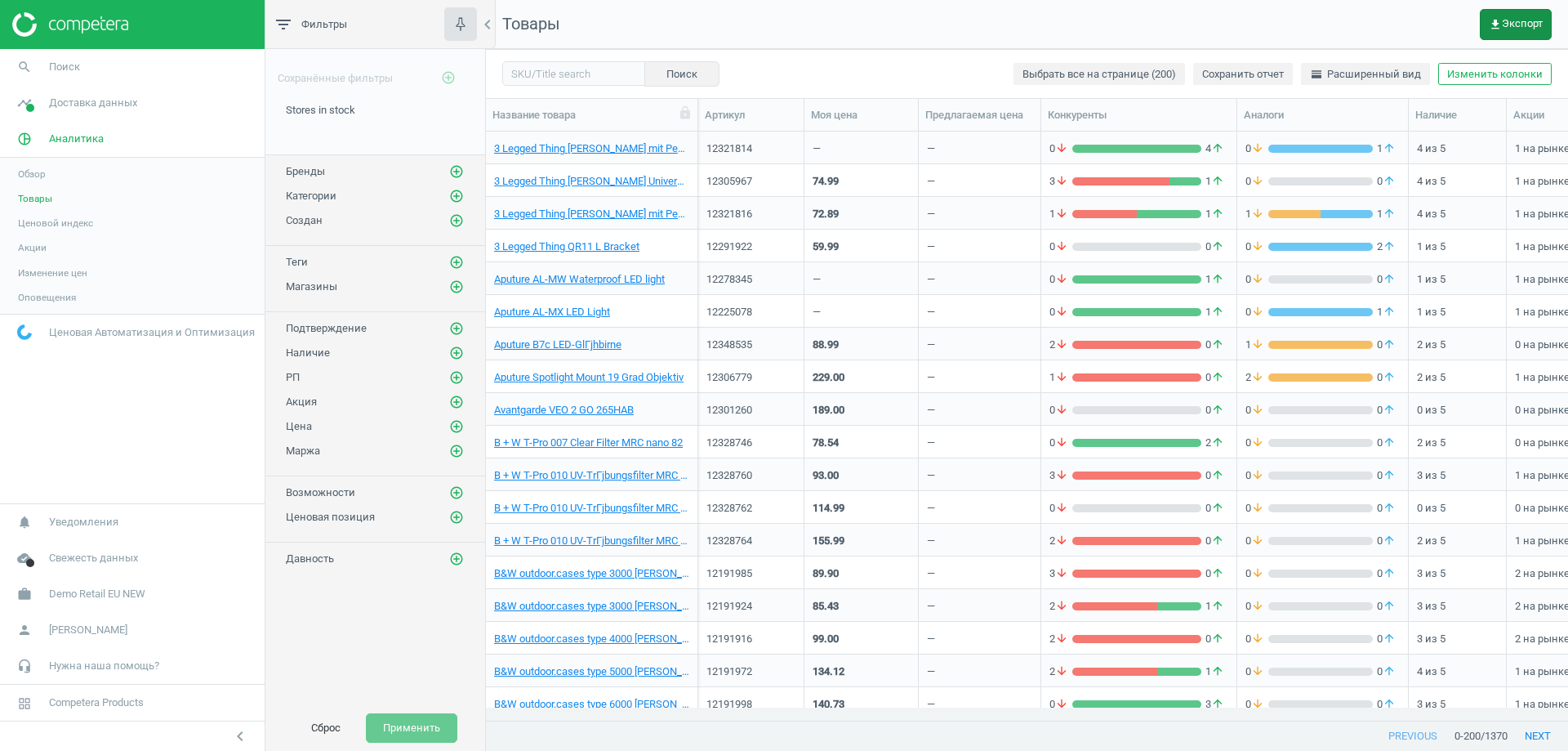
click at [1515, 29] on span "get_app Экспорт" at bounding box center [1516, 24] width 54 height 13
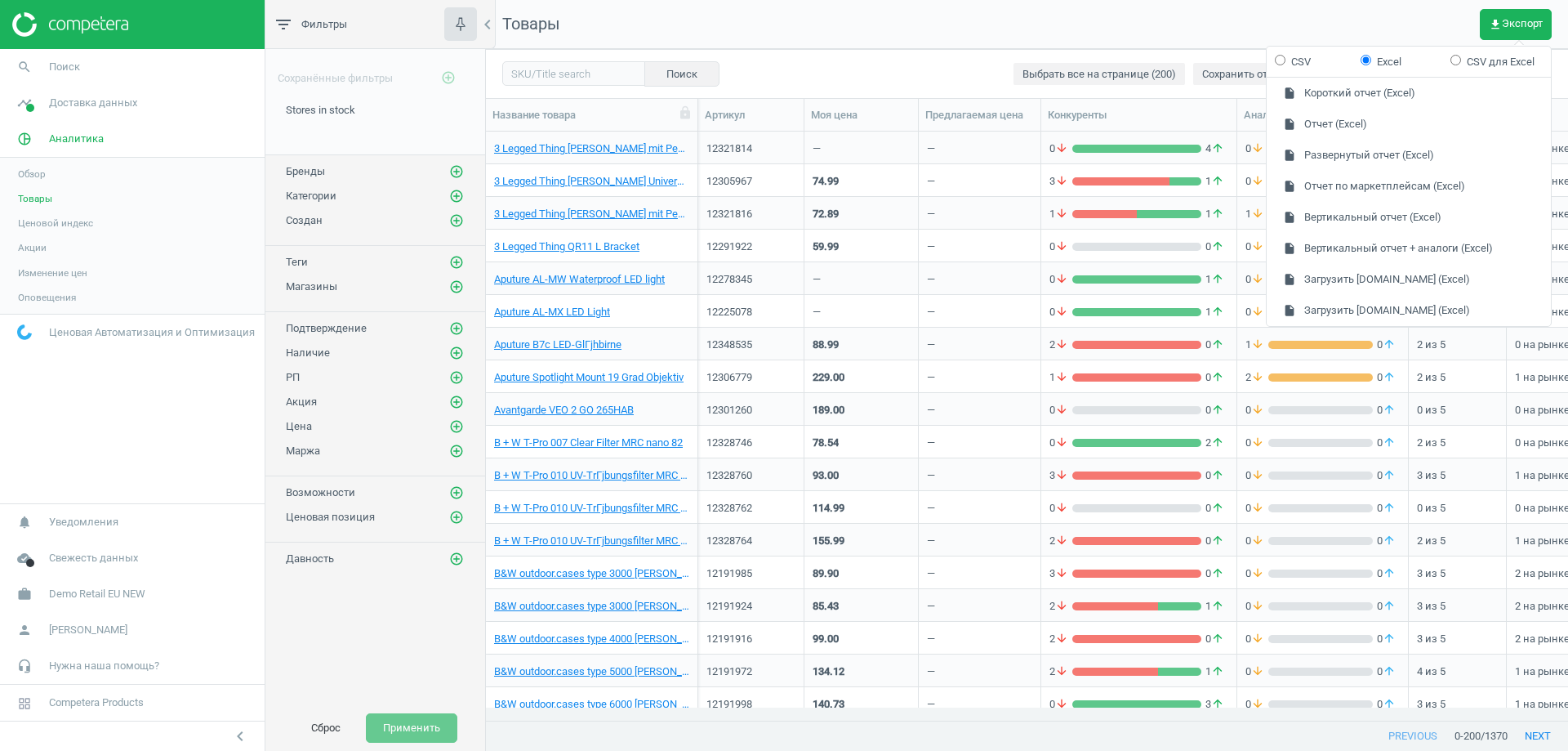
click at [1341, 19] on nav "Товары get_app Экспорт" at bounding box center [1027, 24] width 1082 height 49
